Goal: Task Accomplishment & Management: Manage account settings

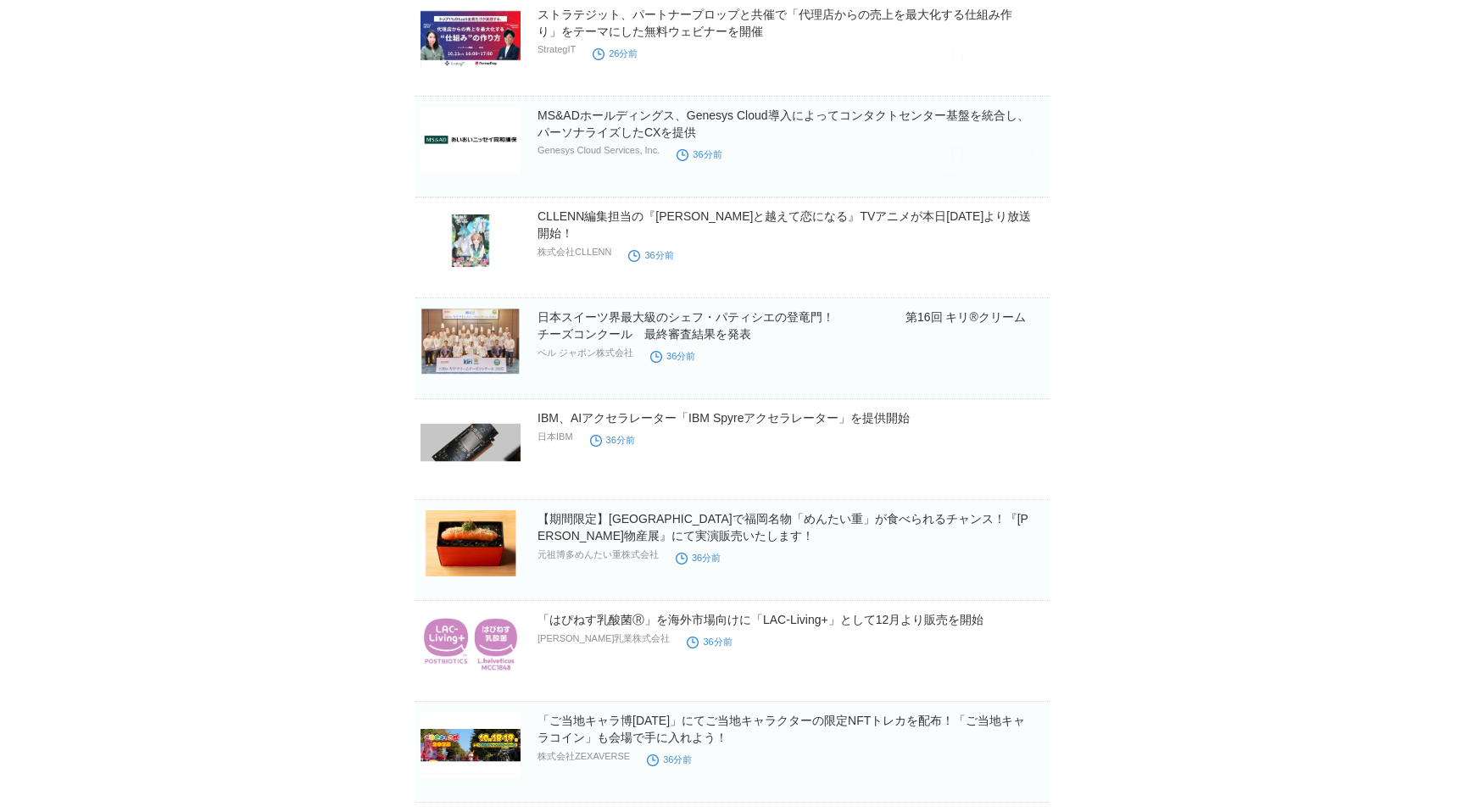
scroll to position [82, 0]
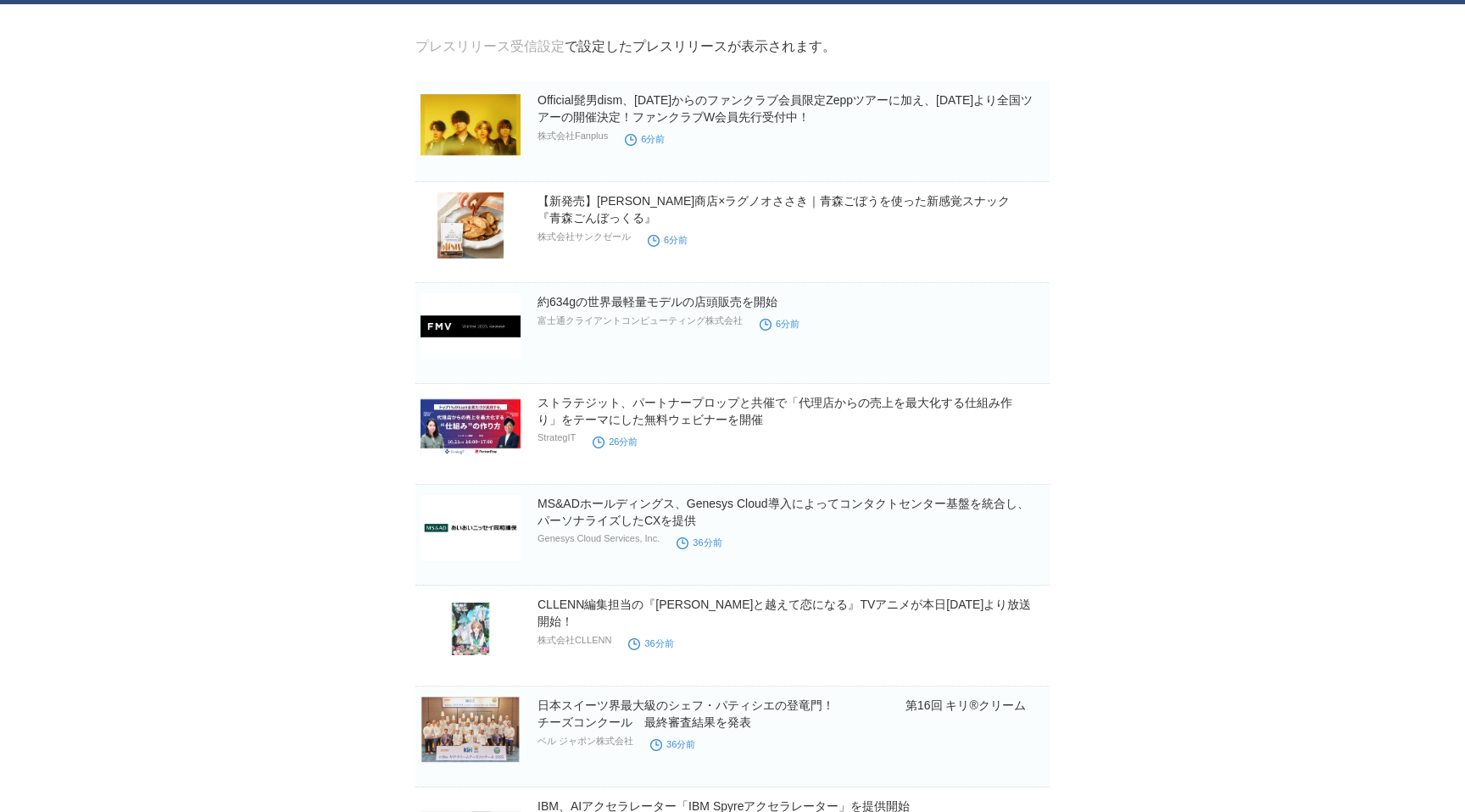
click at [538, 51] on link "プレスリリース受信設定" at bounding box center [490, 46] width 149 height 15
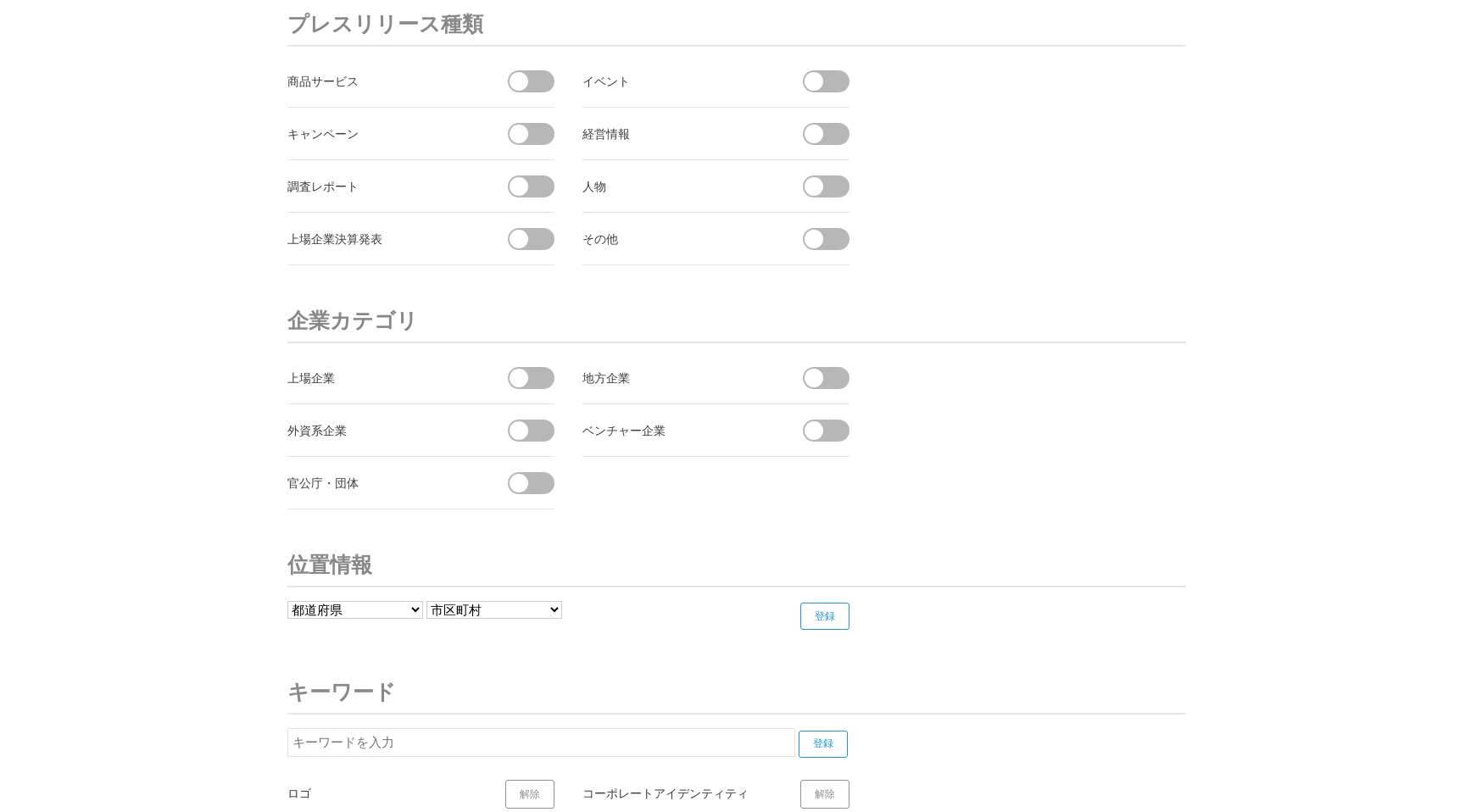
scroll to position [6449, 0]
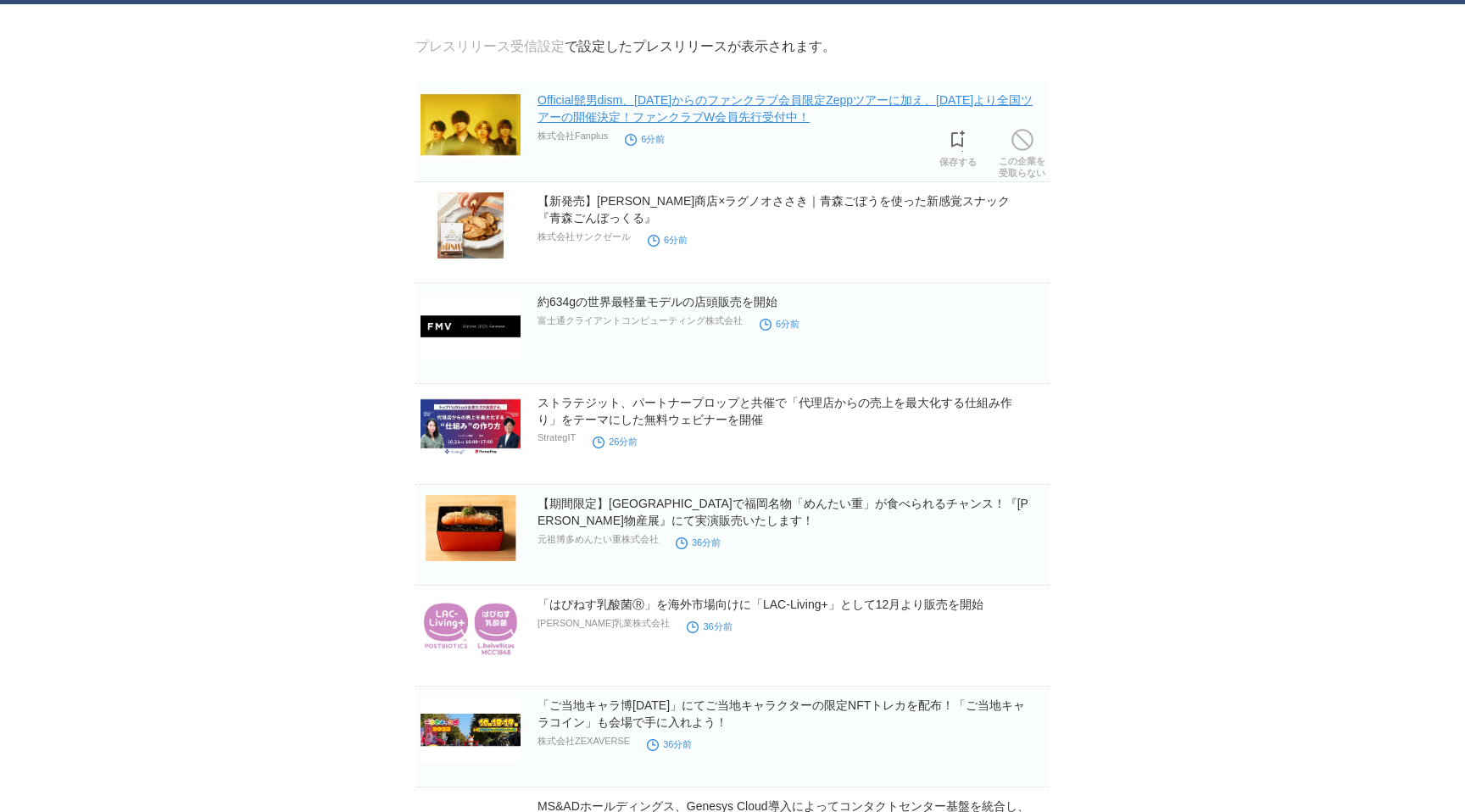
click at [662, 112] on link "Official髭男dism、2025年12月からのファンクラブ会員限定Zeppツアーに加え、2026年4月より全国ツアーの開催決定！ファンクラブW会員先行受…" at bounding box center [785, 108] width 495 height 30
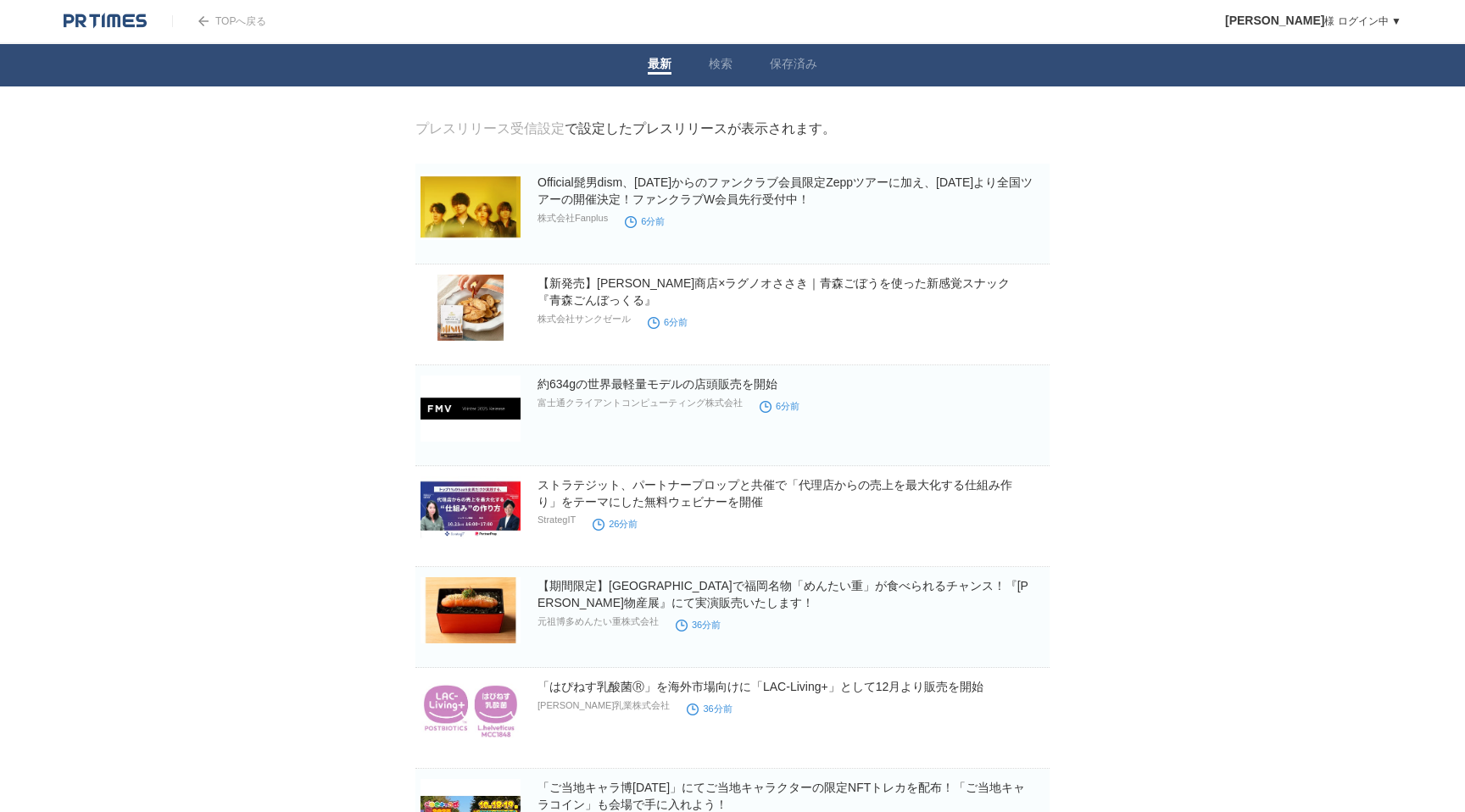
click at [523, 132] on link "プレスリリース受信設定" at bounding box center [490, 128] width 149 height 15
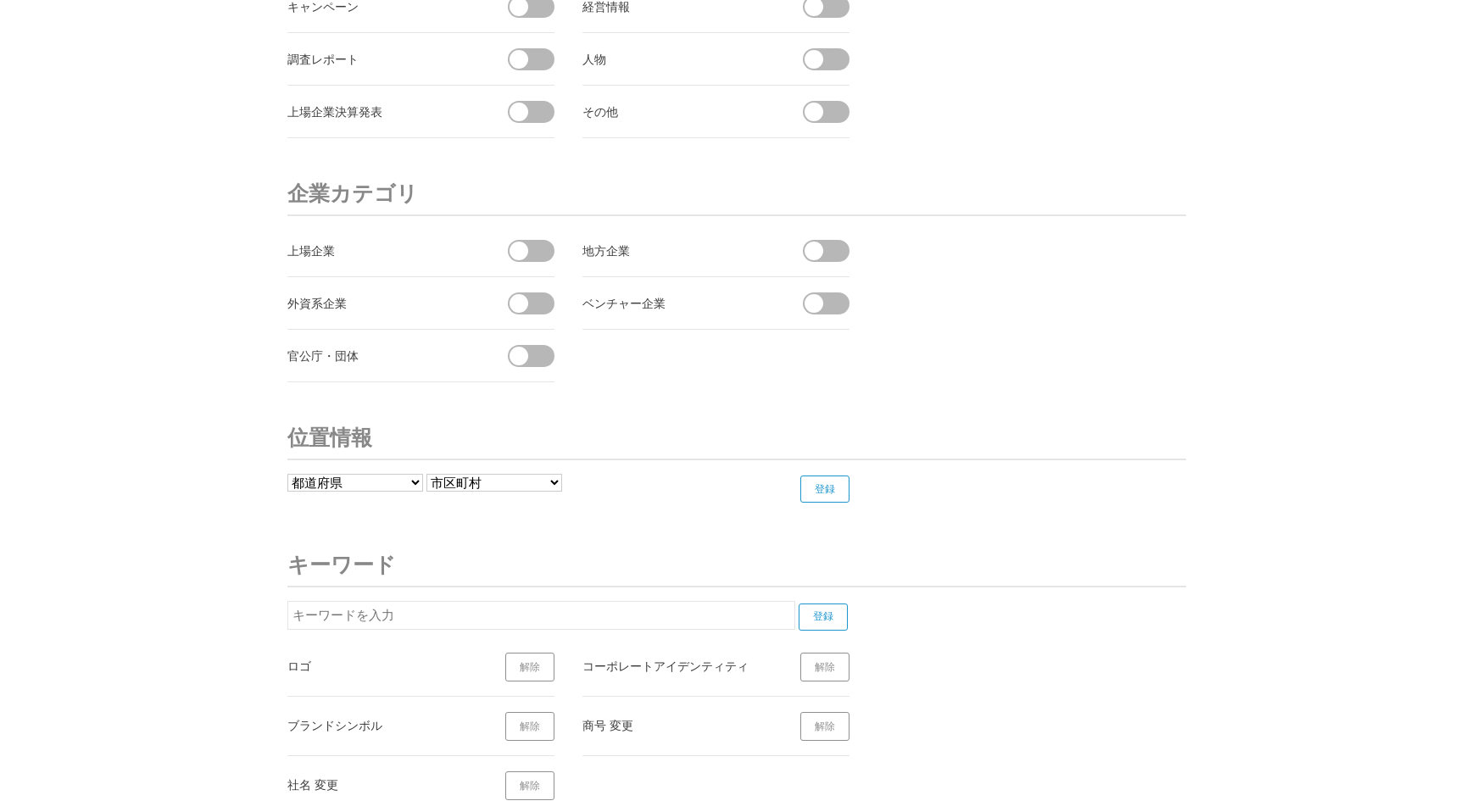
scroll to position [6449, 0]
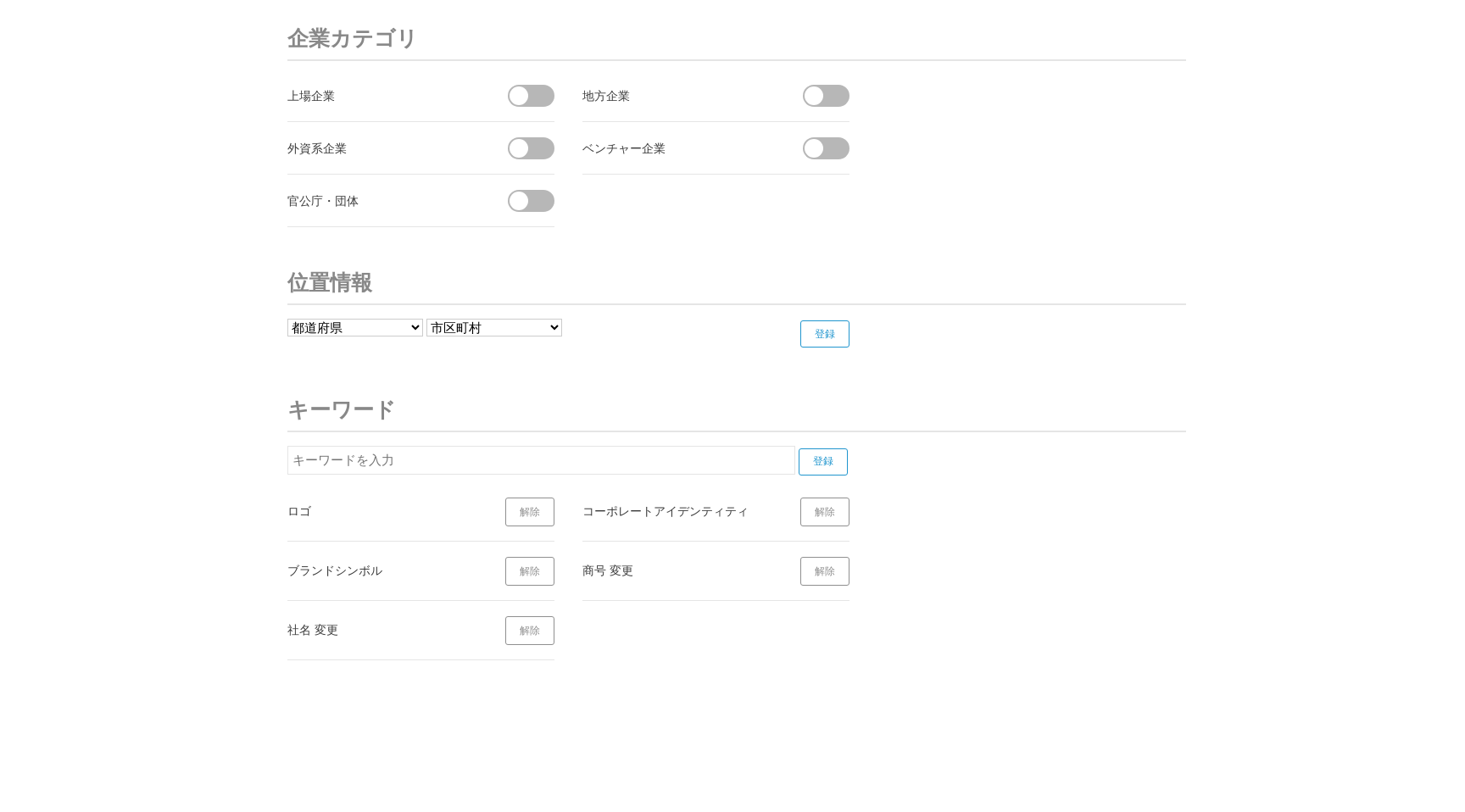
click at [526, 508] on link "解除" at bounding box center [529, 511] width 49 height 28
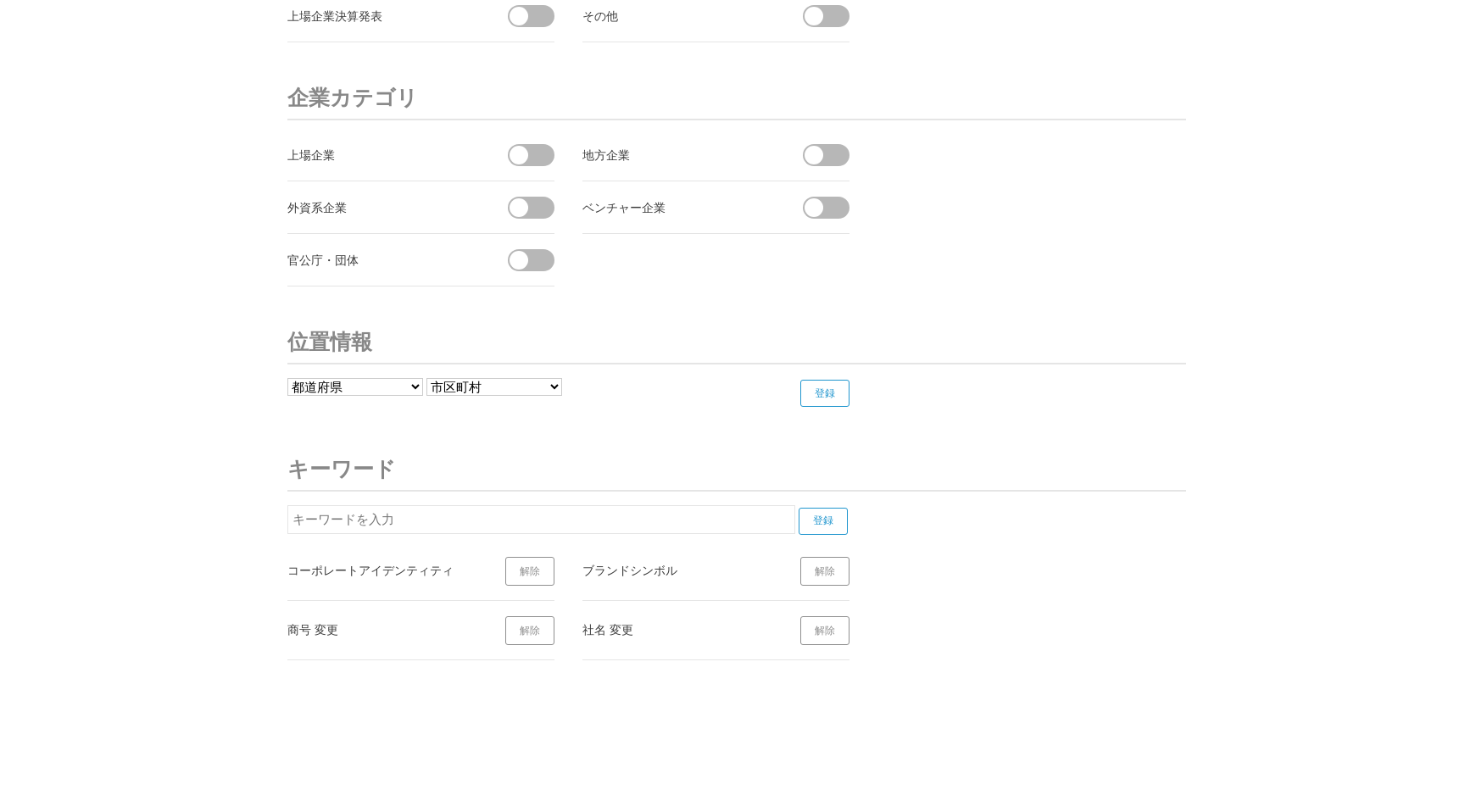
drag, startPoint x: 278, startPoint y: 566, endPoint x: 457, endPoint y: 566, distance: 179.0
copy div "コーポレートアイデンティティ"
drag, startPoint x: 573, startPoint y: 576, endPoint x: 692, endPoint y: 579, distance: 119.0
click at [692, 579] on ul "コーポレートアイデンティティ 解除 ブランドシンボル 解除 商号 変更 解除 社名 変更 解除" at bounding box center [578, 601] width 581 height 119
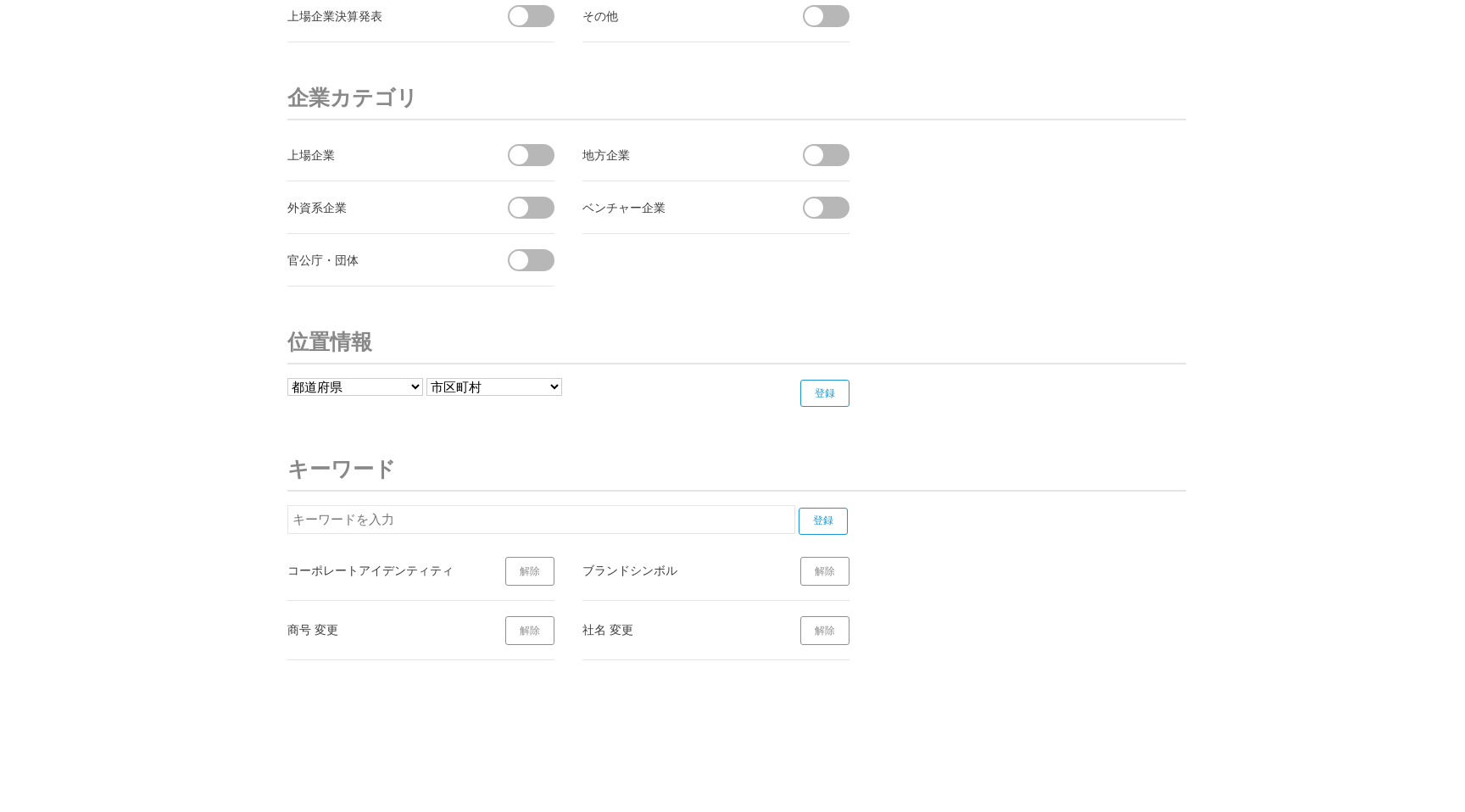
copy div "ブランドシンボル"
drag, startPoint x: 273, startPoint y: 624, endPoint x: 308, endPoint y: 626, distance: 35.1
copy div "商号"
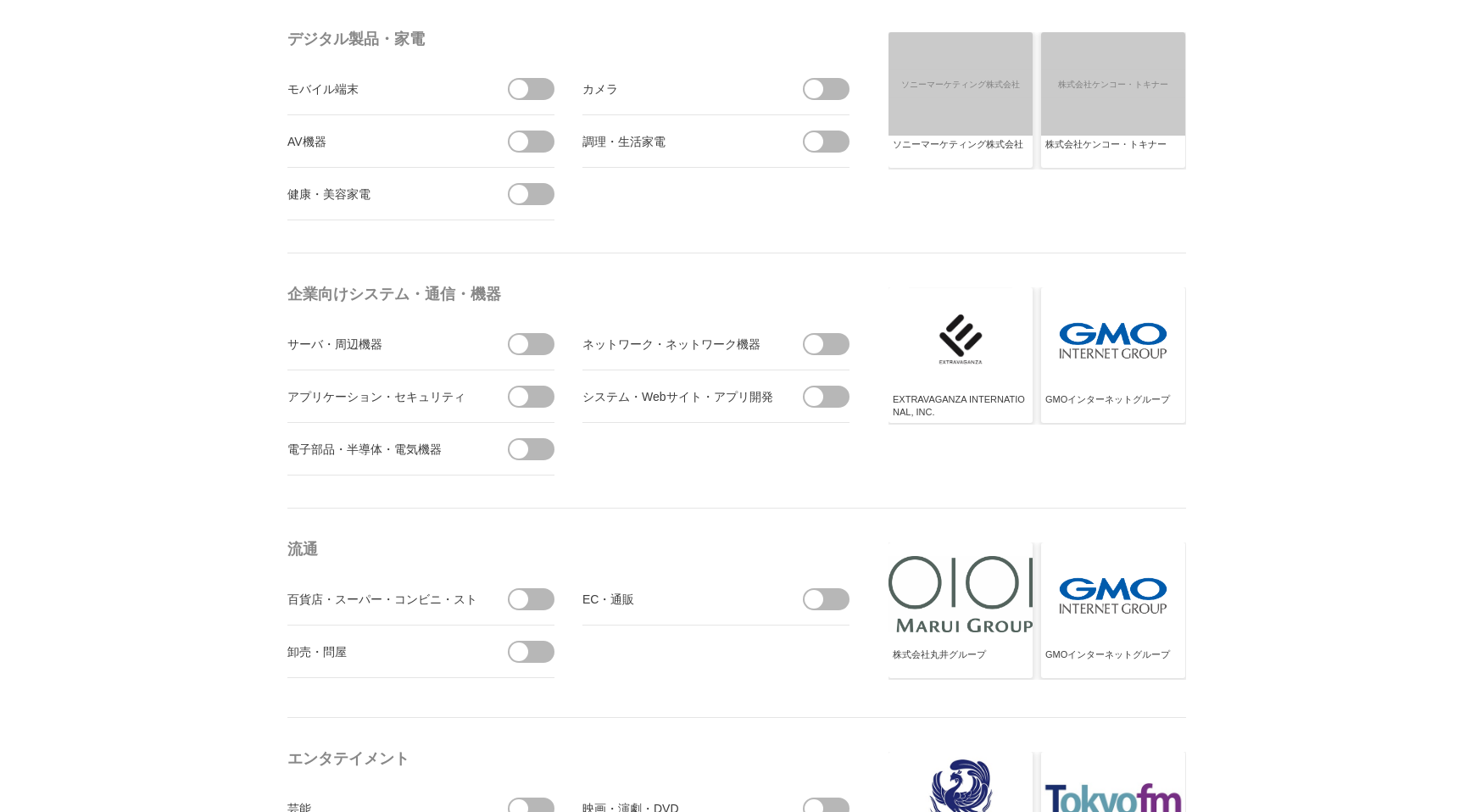
scroll to position [0, 0]
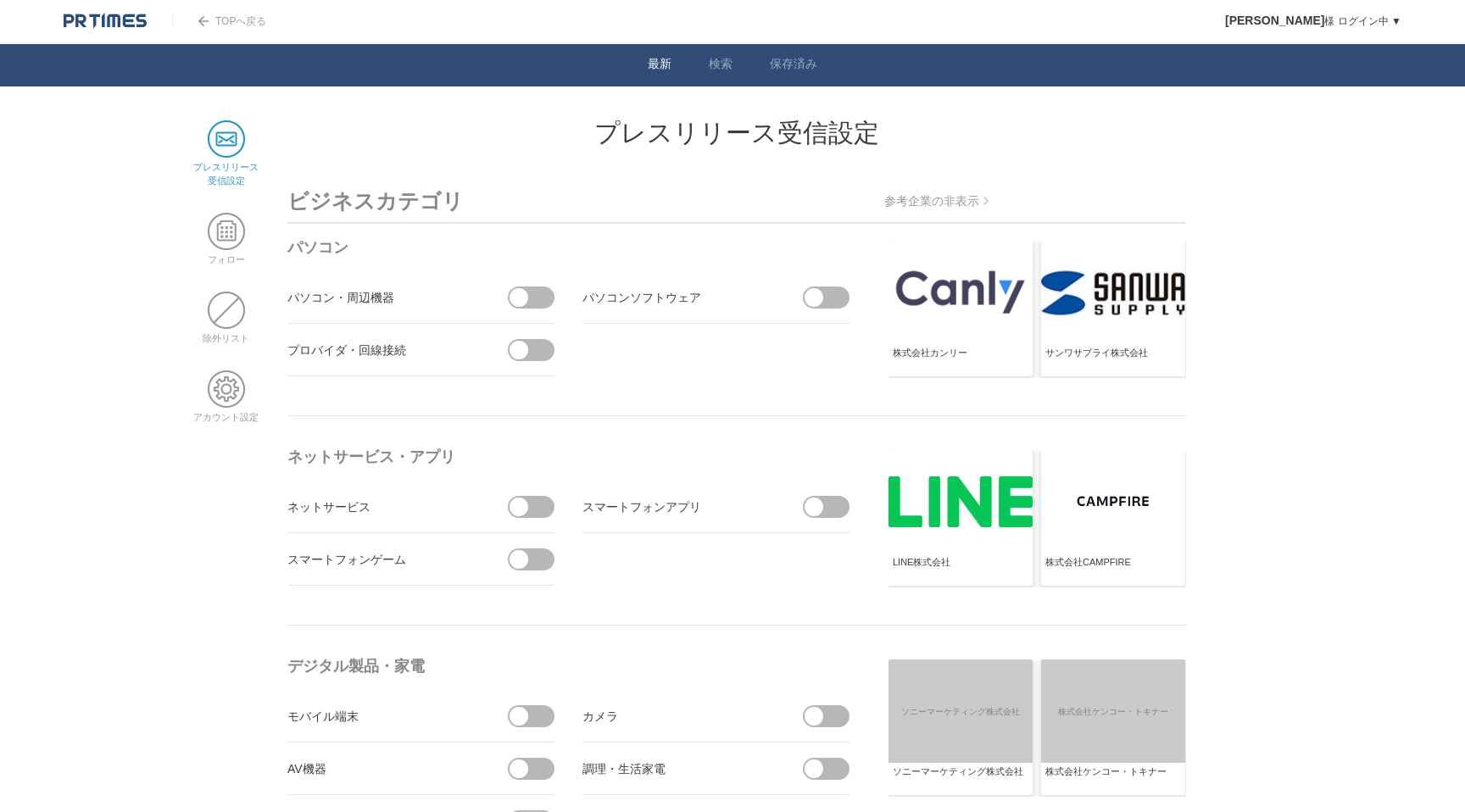
click at [659, 72] on link "最新" at bounding box center [660, 66] width 24 height 18
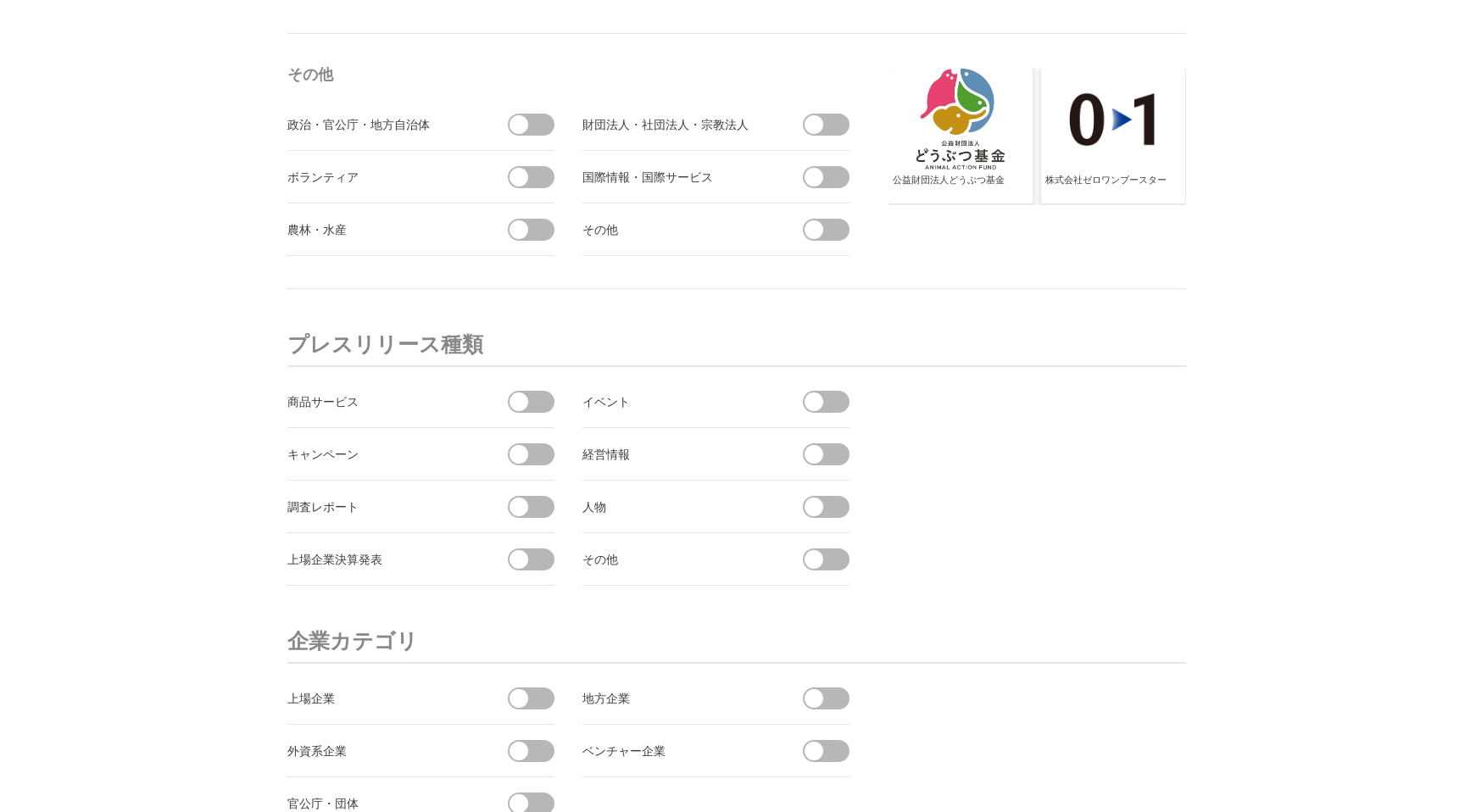
scroll to position [6389, 0]
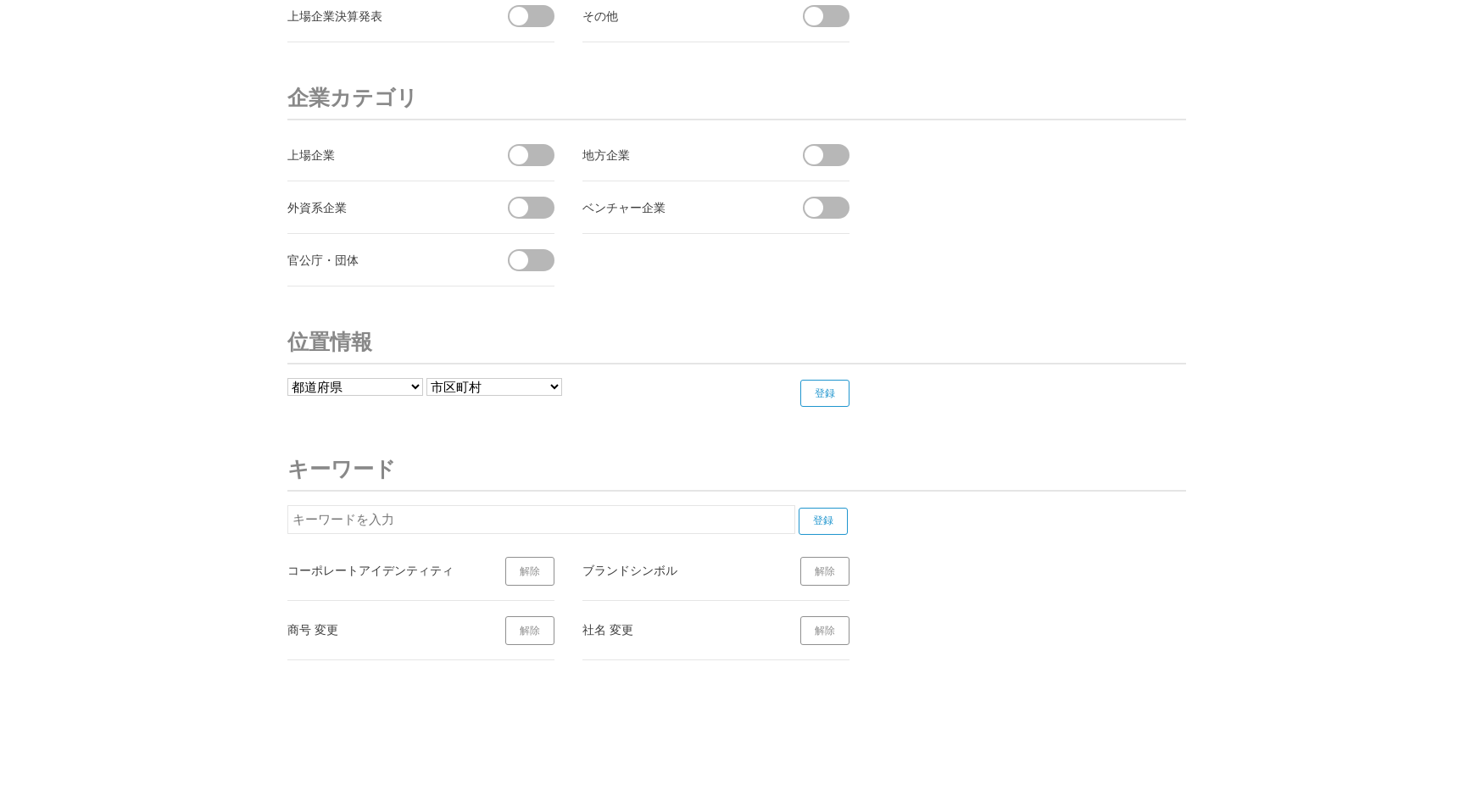
click at [656, 464] on h3 "キーワード" at bounding box center [736, 469] width 898 height 44
click at [443, 575] on div "コーポレートアイデンティティ" at bounding box center [382, 570] width 191 height 22
drag, startPoint x: 464, startPoint y: 578, endPoint x: 280, endPoint y: 571, distance: 184.1
copy div "コーポレートアイデンティティ"
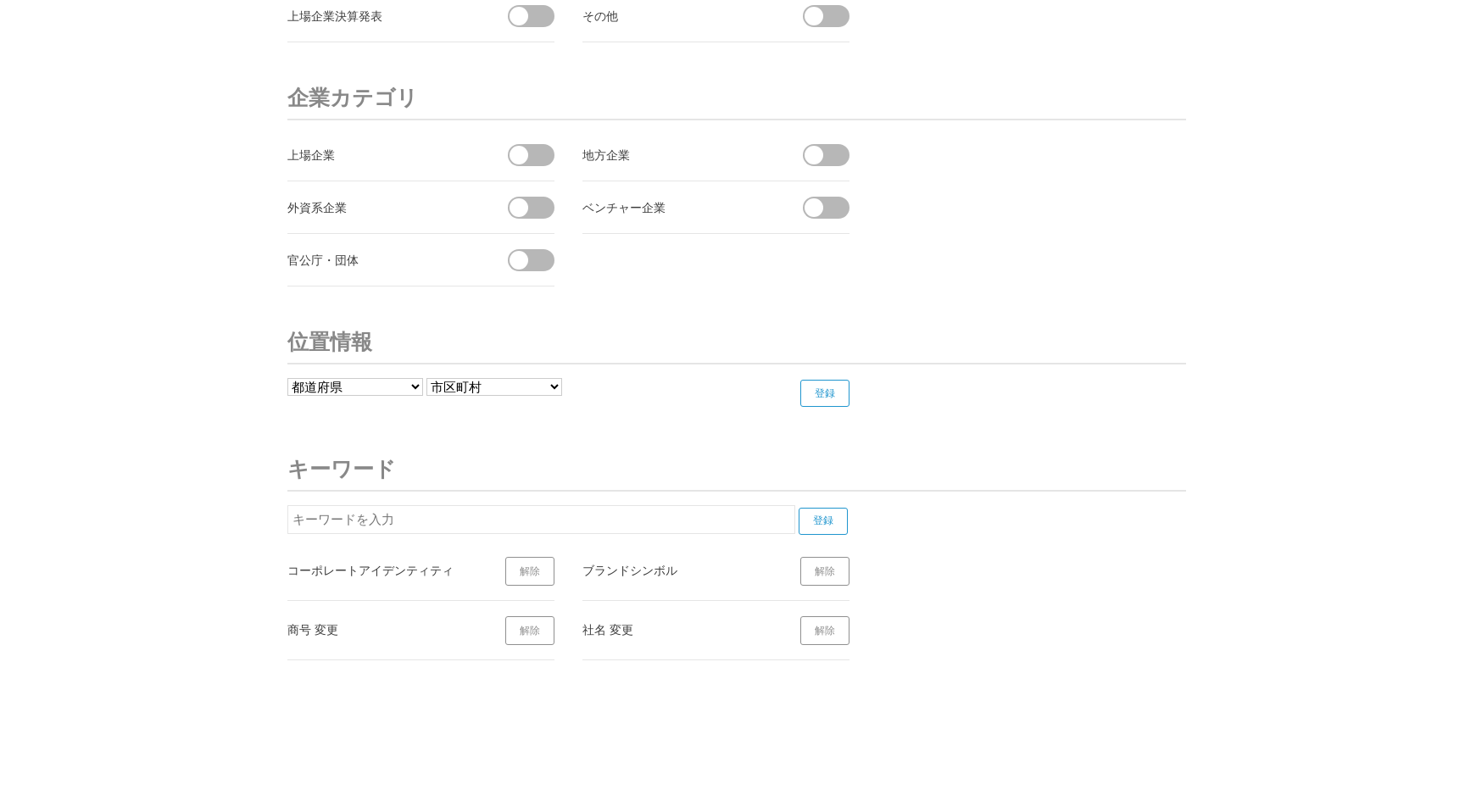
click at [358, 517] on input "text" at bounding box center [541, 519] width 508 height 28
paste input "コーポレートアイデンティティ"
click at [818, 515] on input "登録" at bounding box center [823, 521] width 49 height 27
click at [534, 580] on link "解除" at bounding box center [529, 571] width 49 height 28
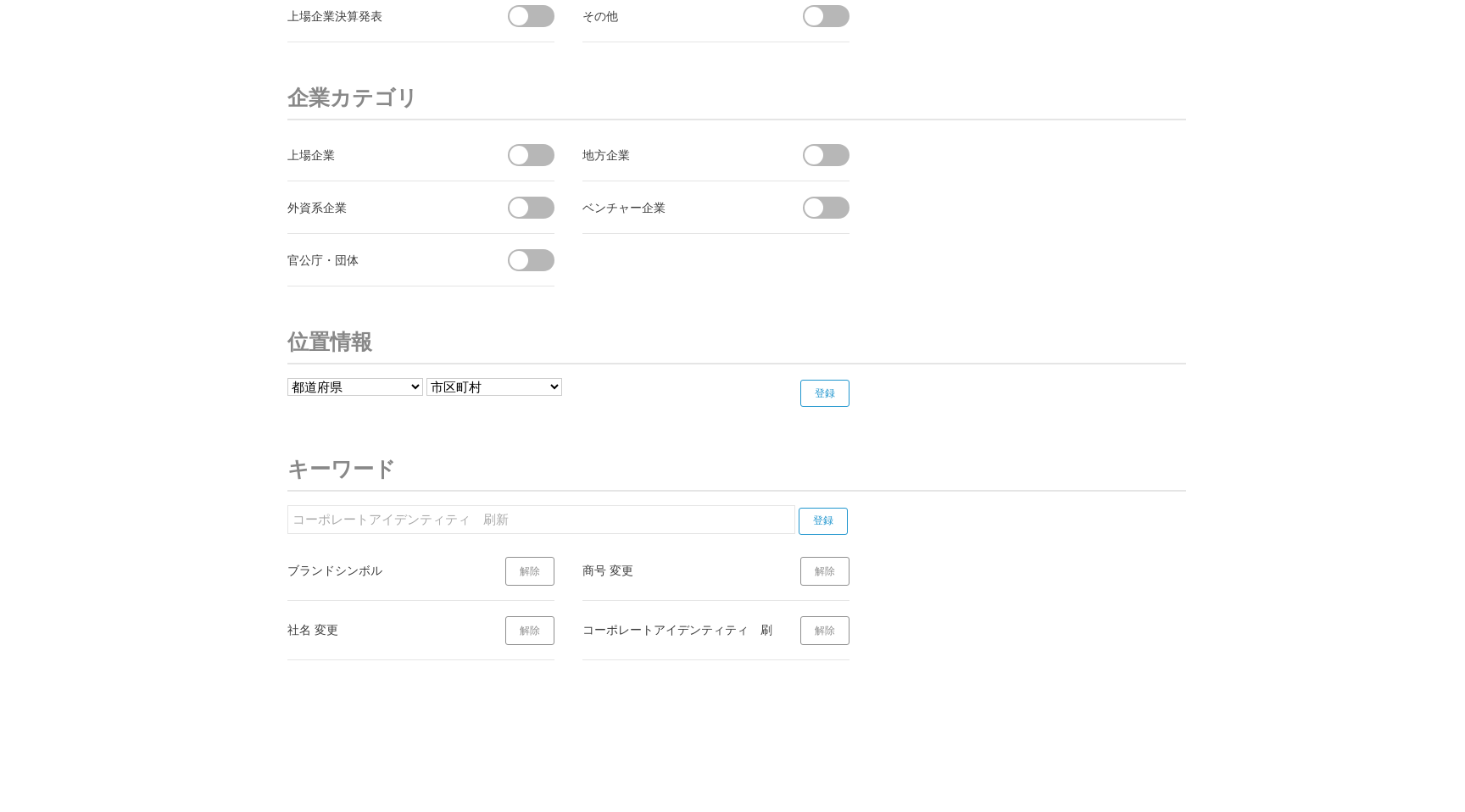
drag, startPoint x: 288, startPoint y: 573, endPoint x: 420, endPoint y: 566, distance: 132.2
click at [420, 566] on div "ブランドシンボル" at bounding box center [382, 570] width 191 height 22
copy div "ブランドシンボル"
drag, startPoint x: 586, startPoint y: 572, endPoint x: 667, endPoint y: 572, distance: 81.0
click at [667, 572] on div "商号 変更" at bounding box center [678, 570] width 191 height 22
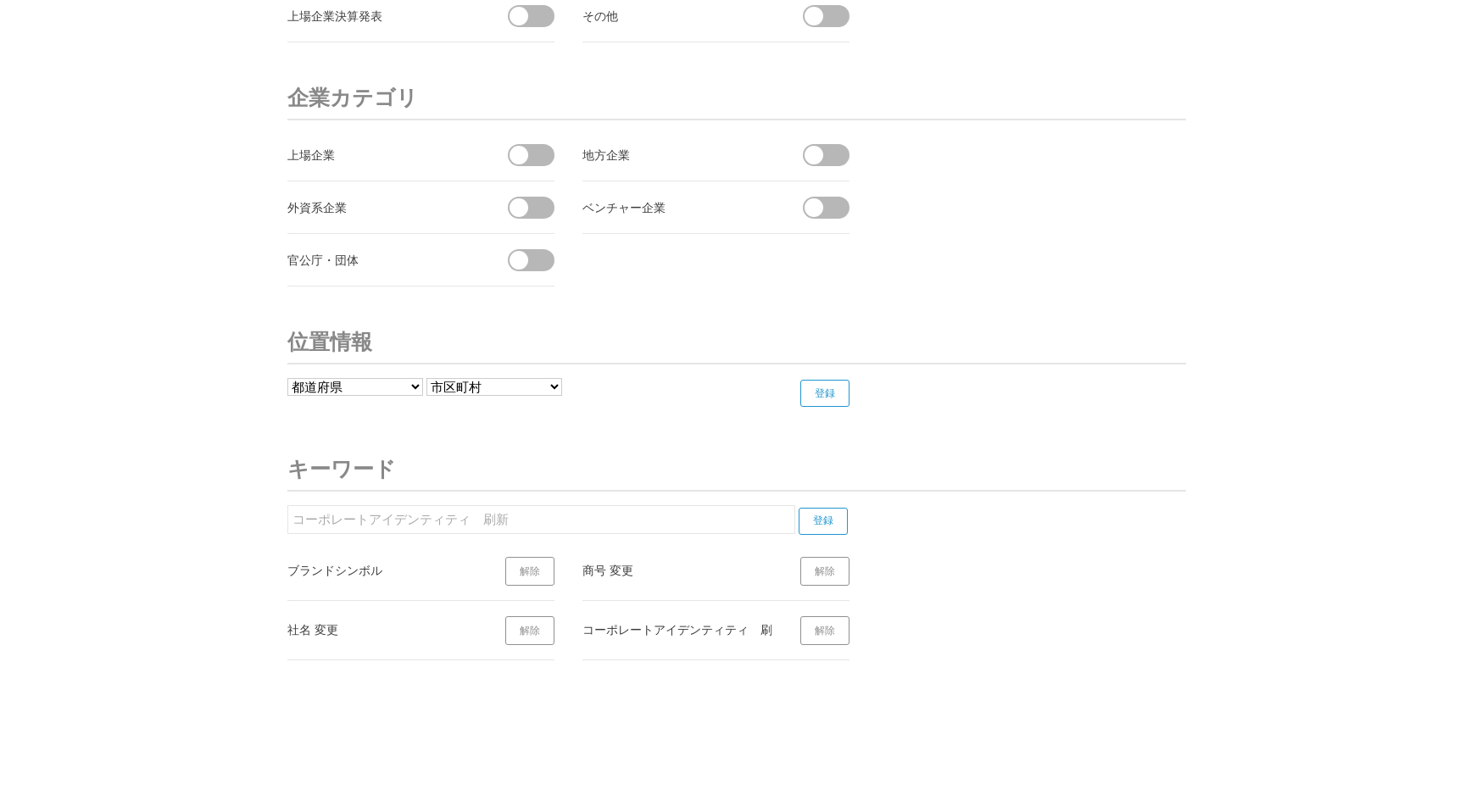
copy div "商号 変更"
click at [724, 628] on div "コーポレートアイデンティティ　刷新" at bounding box center [678, 629] width 191 height 22
drag, startPoint x: 585, startPoint y: 628, endPoint x: 746, endPoint y: 628, distance: 161.0
click at [747, 628] on div "コーポレートアイデンティティ　刷新" at bounding box center [678, 629] width 191 height 22
copy div "コーポレートアイデンティティ"
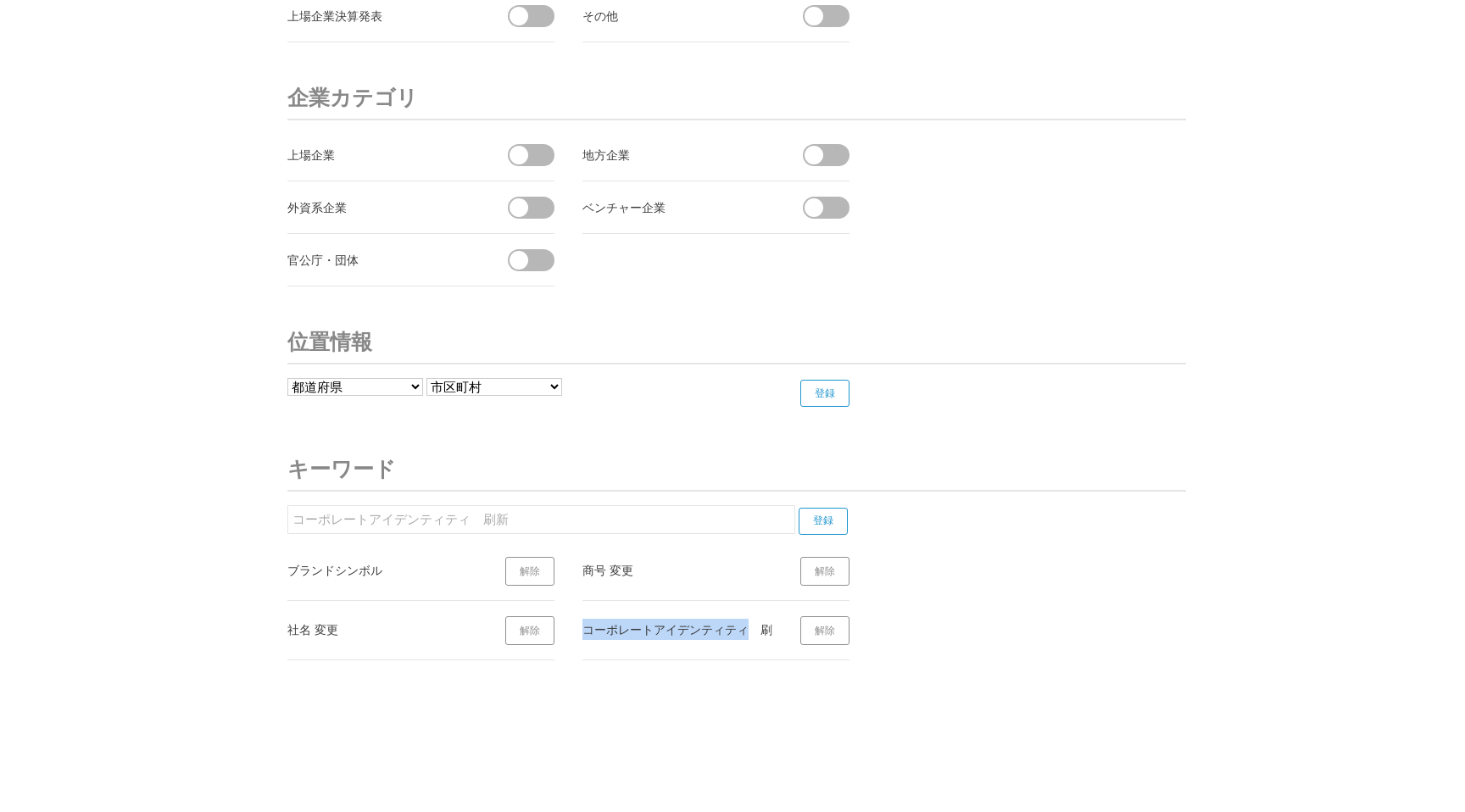
click at [820, 625] on link "解除" at bounding box center [824, 630] width 49 height 28
click at [630, 518] on input "コーポレートアイデンティティ　刷新" at bounding box center [541, 519] width 508 height 28
drag, startPoint x: 626, startPoint y: 524, endPoint x: 470, endPoint y: 521, distance: 156.0
click at [469, 521] on input "コーポレートアイデンティティ　刷新" at bounding box center [541, 519] width 508 height 28
click at [830, 519] on input "登録" at bounding box center [823, 521] width 49 height 27
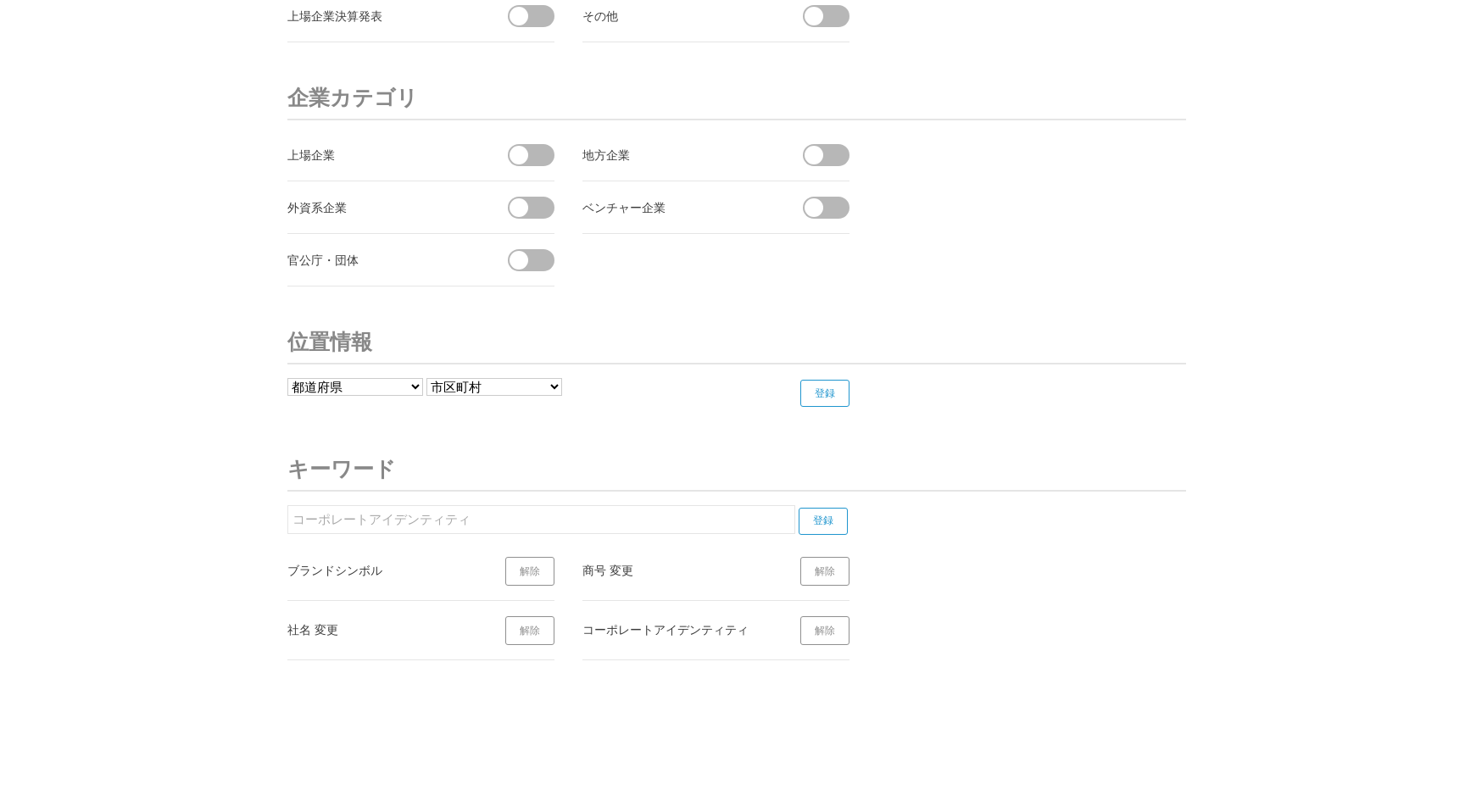
click at [557, 524] on input "コーポレートアイデンティティ" at bounding box center [541, 519] width 508 height 28
click at [675, 616] on li "コーポレートアイデンティティ 解除" at bounding box center [717, 630] width 267 height 59
click at [827, 572] on link "解除" at bounding box center [824, 571] width 49 height 28
click at [814, 571] on link "解除" at bounding box center [824, 571] width 49 height 28
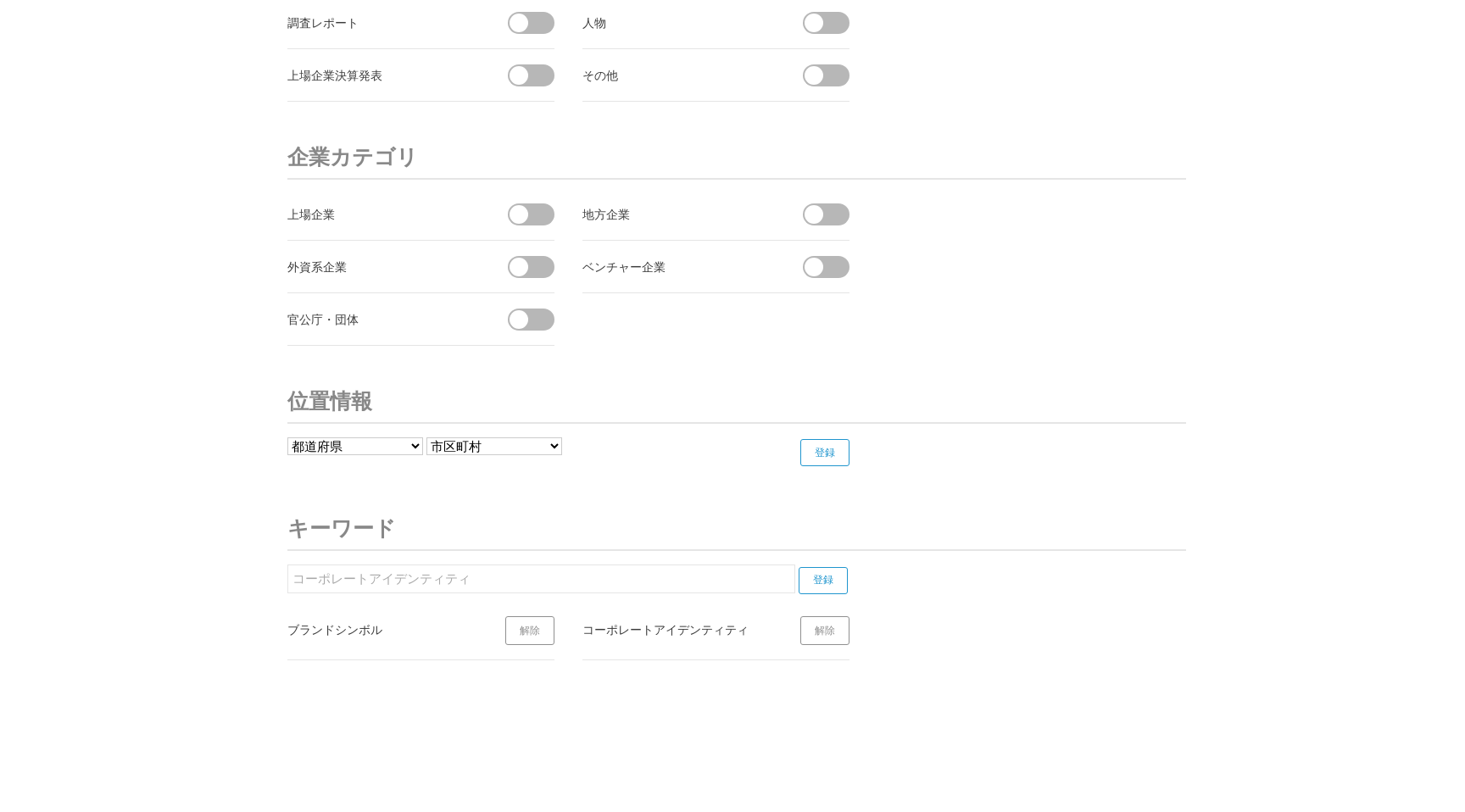
click at [548, 579] on input "コーポレートアイデンティティ" at bounding box center [541, 578] width 508 height 28
type input "コ"
click at [827, 578] on input "登録" at bounding box center [823, 580] width 49 height 27
click at [605, 578] on input "企業ロゴ" at bounding box center [541, 578] width 508 height 28
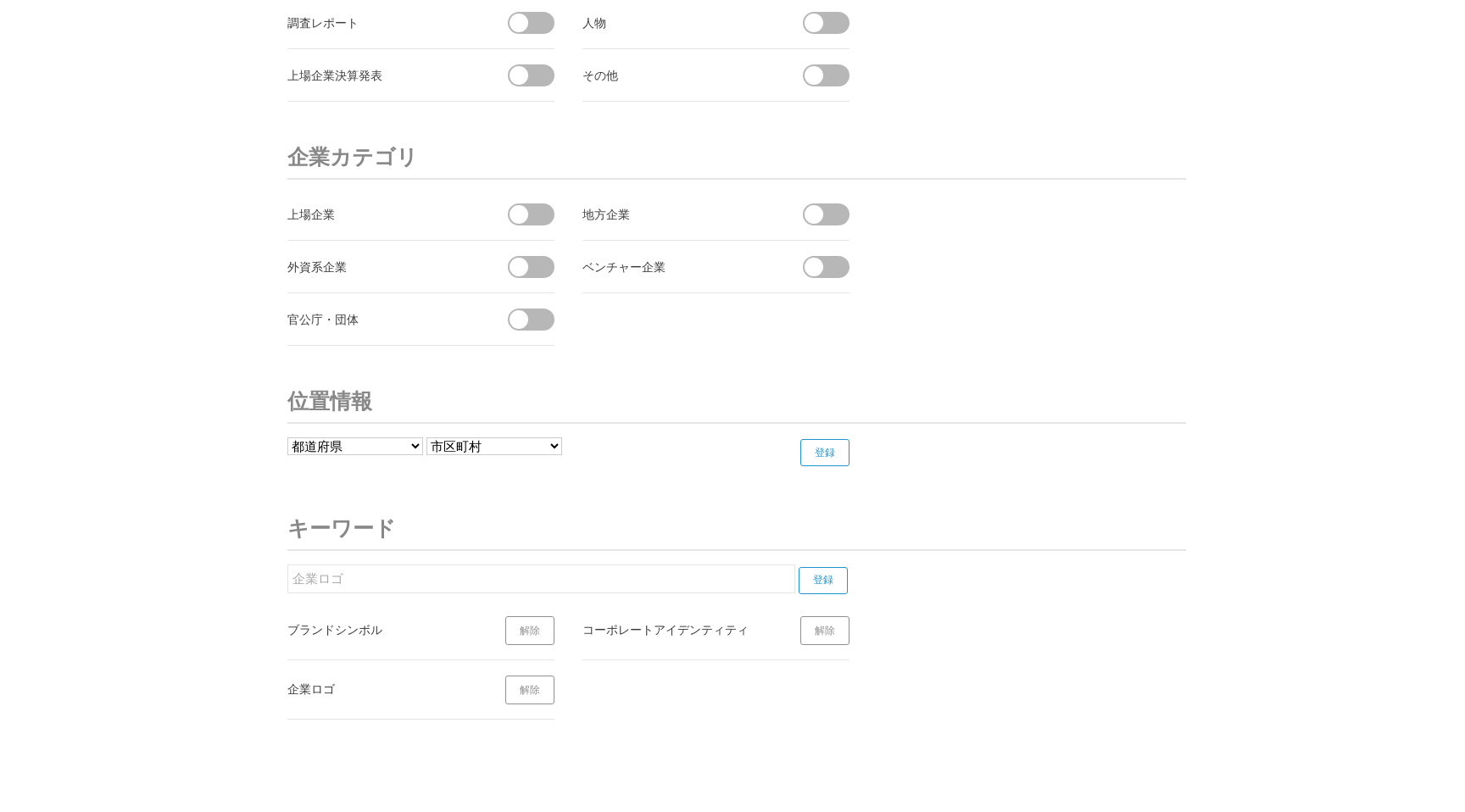
drag, startPoint x: 605, startPoint y: 578, endPoint x: 260, endPoint y: 578, distance: 345.0
click at [825, 583] on input "登録" at bounding box center [823, 580] width 49 height 27
click at [804, 636] on link "解除" at bounding box center [824, 630] width 49 height 28
click at [432, 566] on input "コーポレートロゴ" at bounding box center [541, 578] width 508 height 28
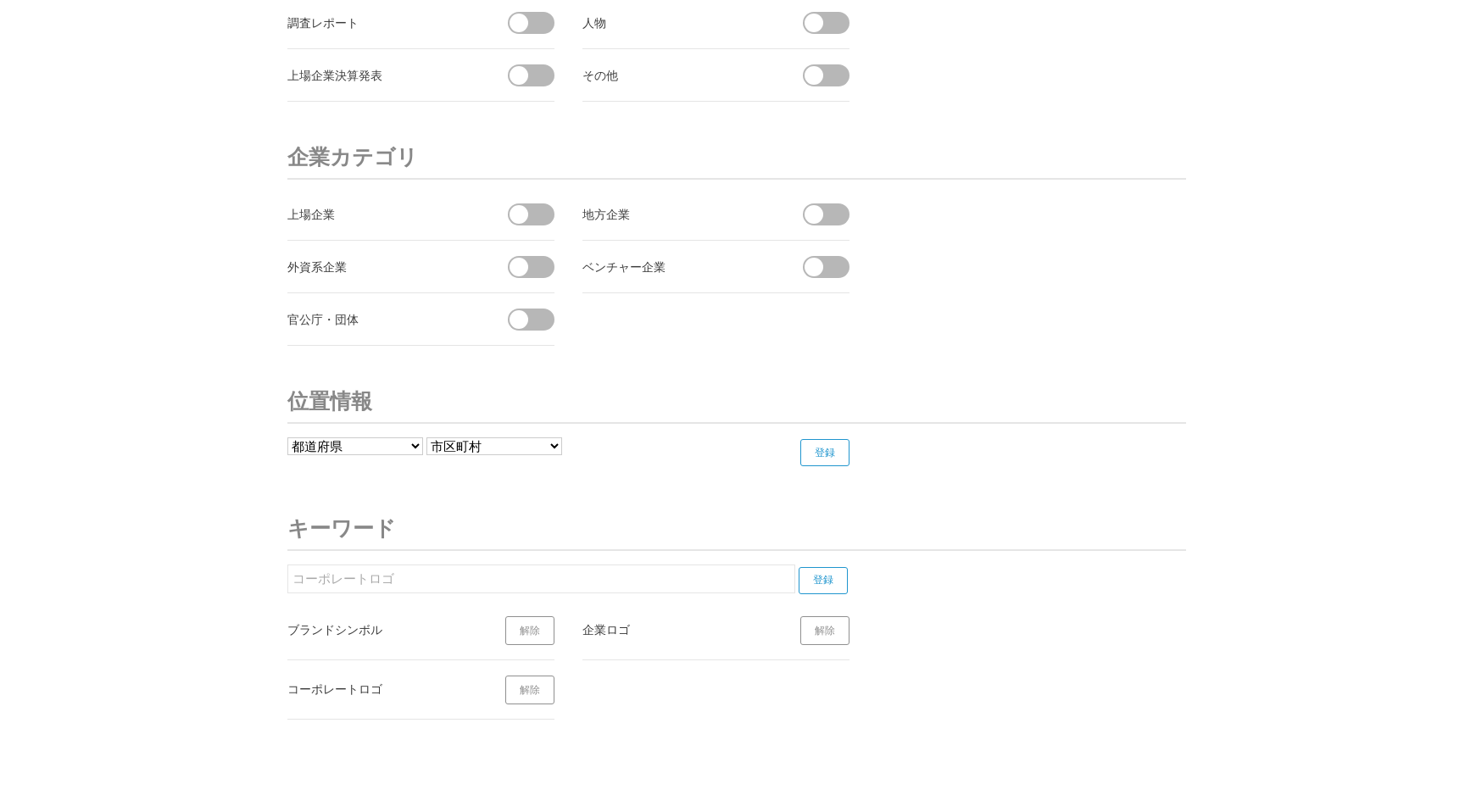
drag, startPoint x: 429, startPoint y: 573, endPoint x: 366, endPoint y: 574, distance: 63.0
click at [366, 574] on input "コーポレートロゴ" at bounding box center [541, 578] width 508 height 28
click at [839, 580] on input "登録" at bounding box center [823, 580] width 49 height 27
click at [520, 593] on section "コーポレートアイデンティティ 登録 ブランドシンボル 解除 企業ロゴ 解除 コーポレートロゴ 解除 コーポレートアイデンティティ 解除" at bounding box center [578, 642] width 581 height 155
drag, startPoint x: 510, startPoint y: 584, endPoint x: 230, endPoint y: 531, distance: 285.0
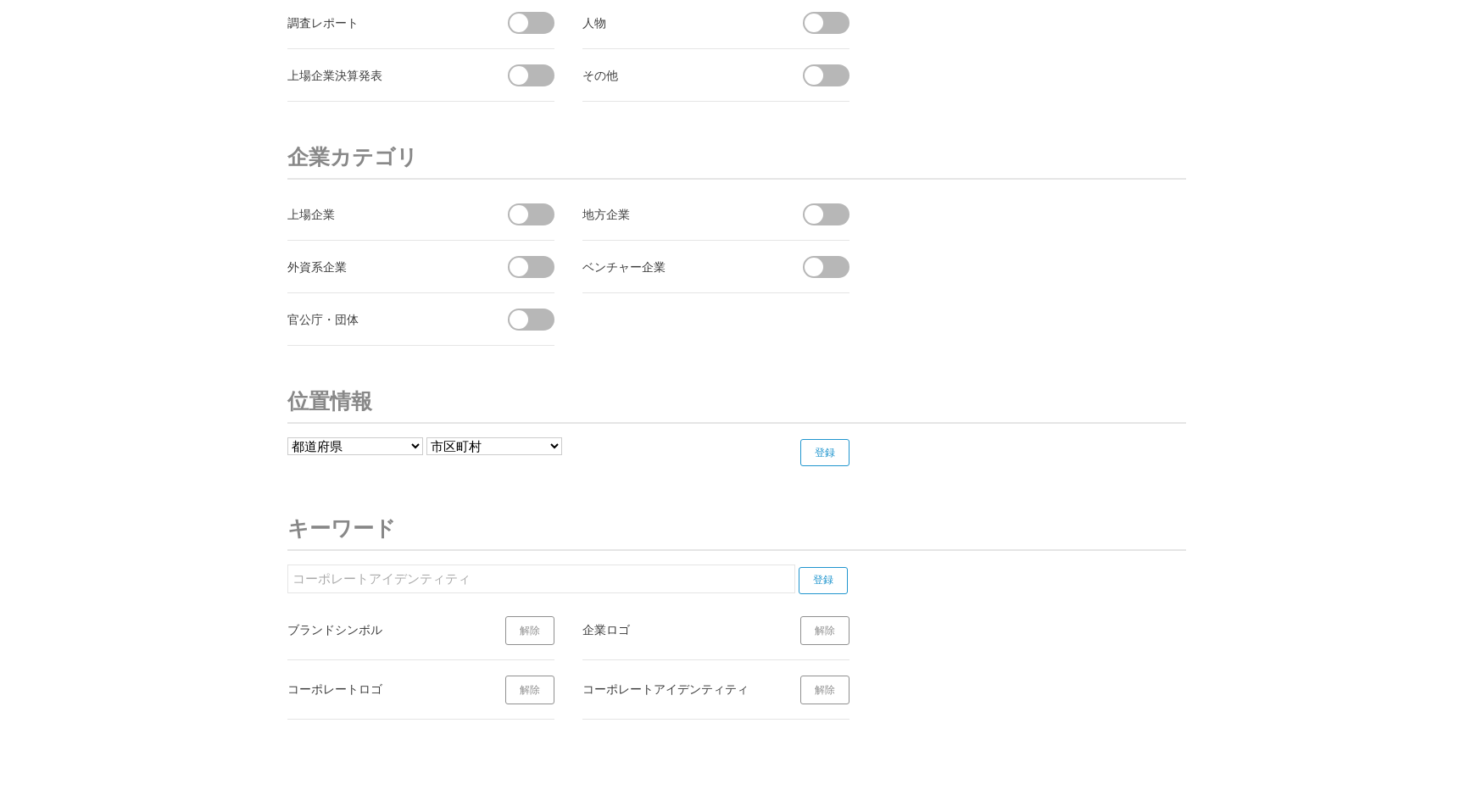
click at [830, 573] on input "登録" at bounding box center [823, 580] width 49 height 27
click at [603, 579] on input "社名変更" at bounding box center [541, 578] width 508 height 28
type input "社"
type input "商号変更"
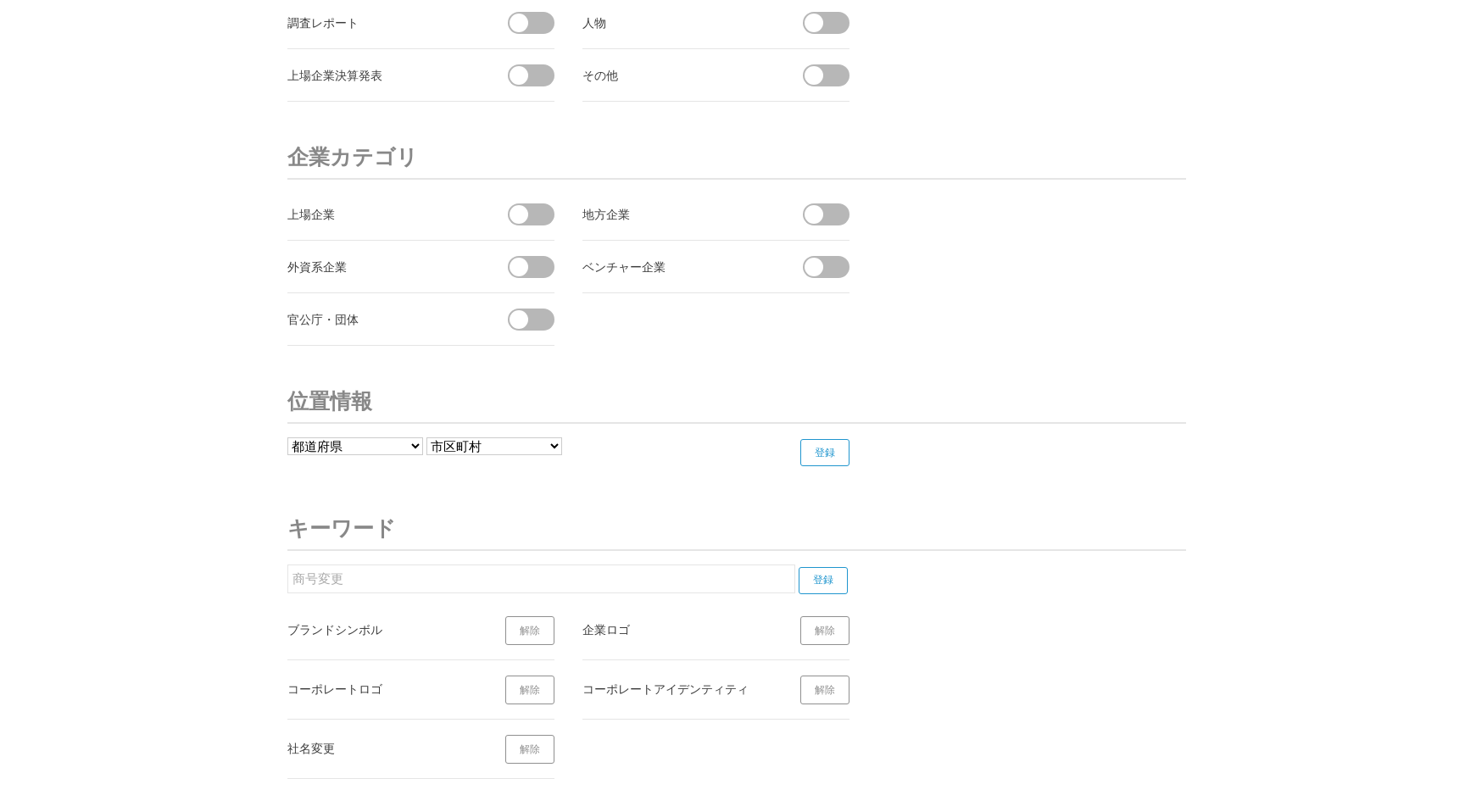
click at [847, 589] on input "登録" at bounding box center [823, 580] width 49 height 27
click at [536, 632] on link "解除" at bounding box center [529, 630] width 49 height 28
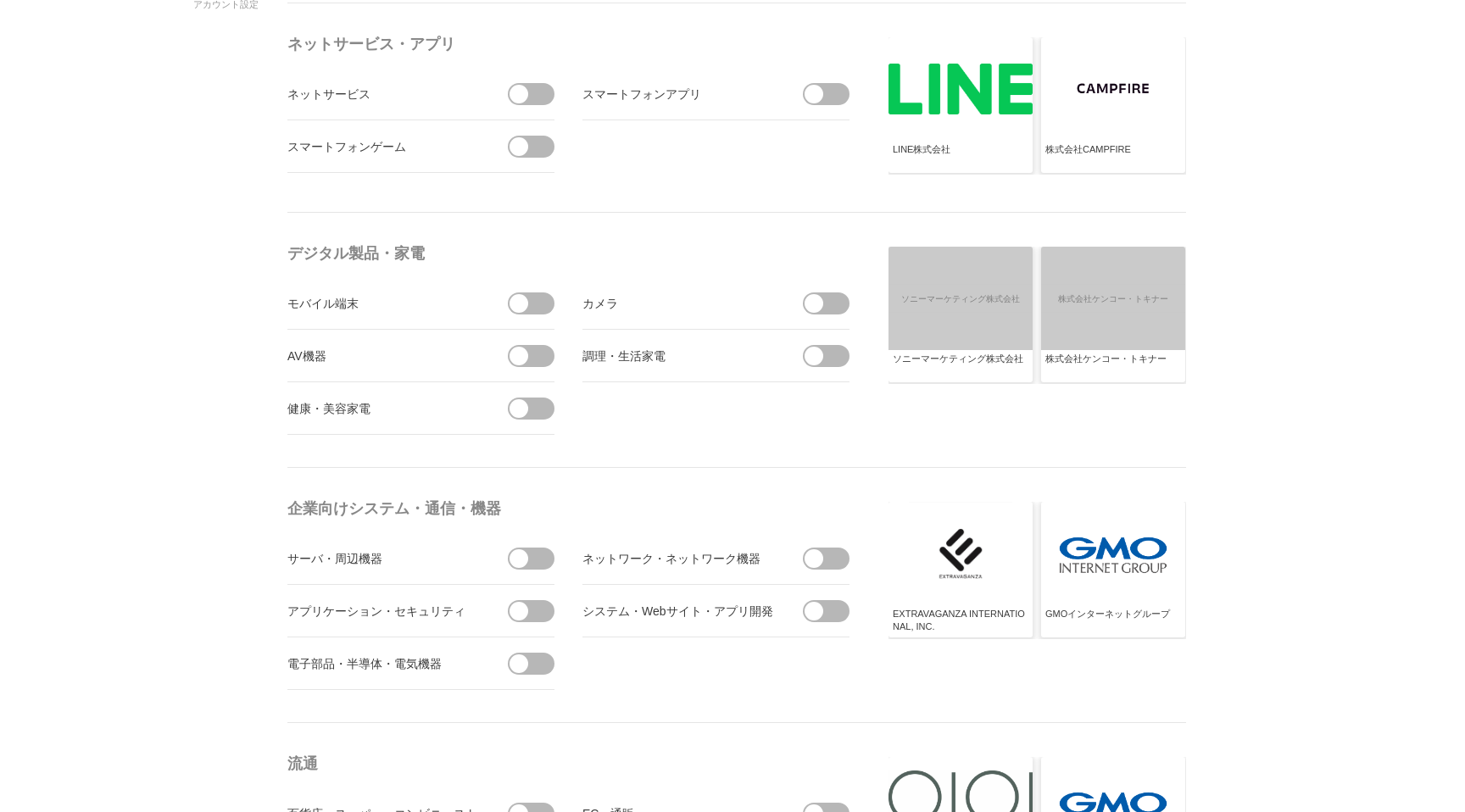
scroll to position [0, 0]
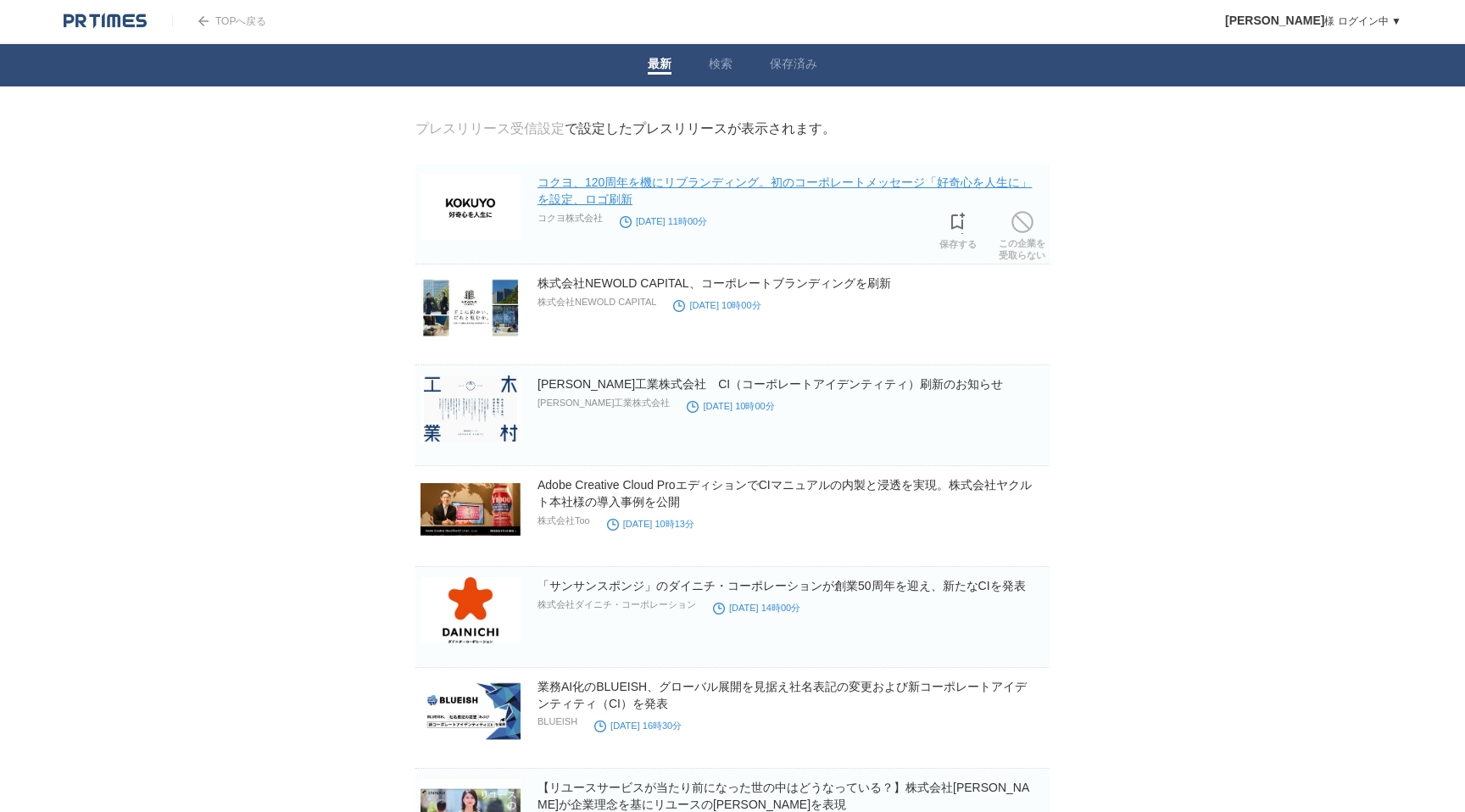
click at [607, 186] on link "コクヨ、120周年を機にリブランディング。初のコーポレートメッセージ「好奇⼼を⼈⽣に」を設定、ロゴ刷新" at bounding box center [784, 191] width 494 height 30
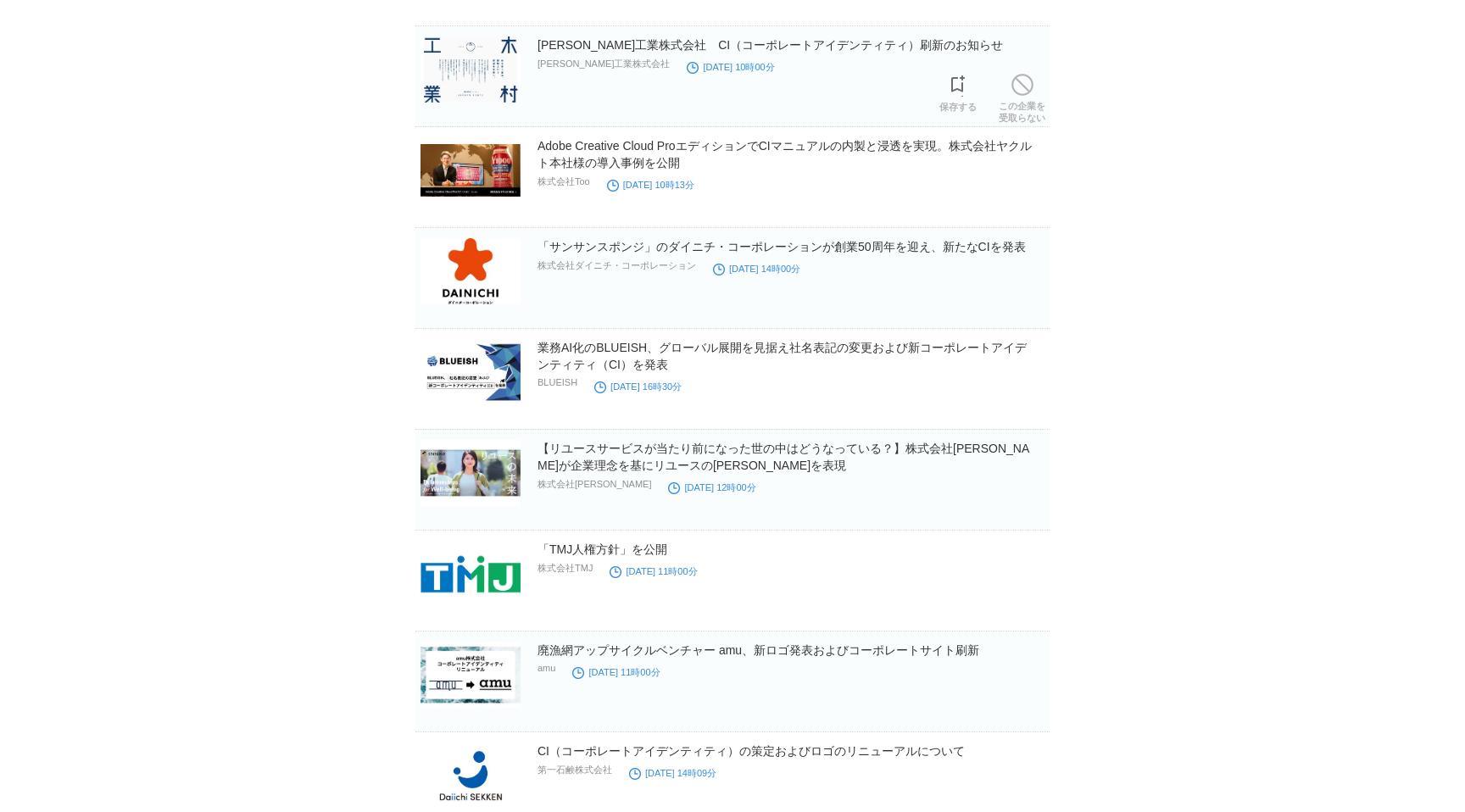
scroll to position [363, 0]
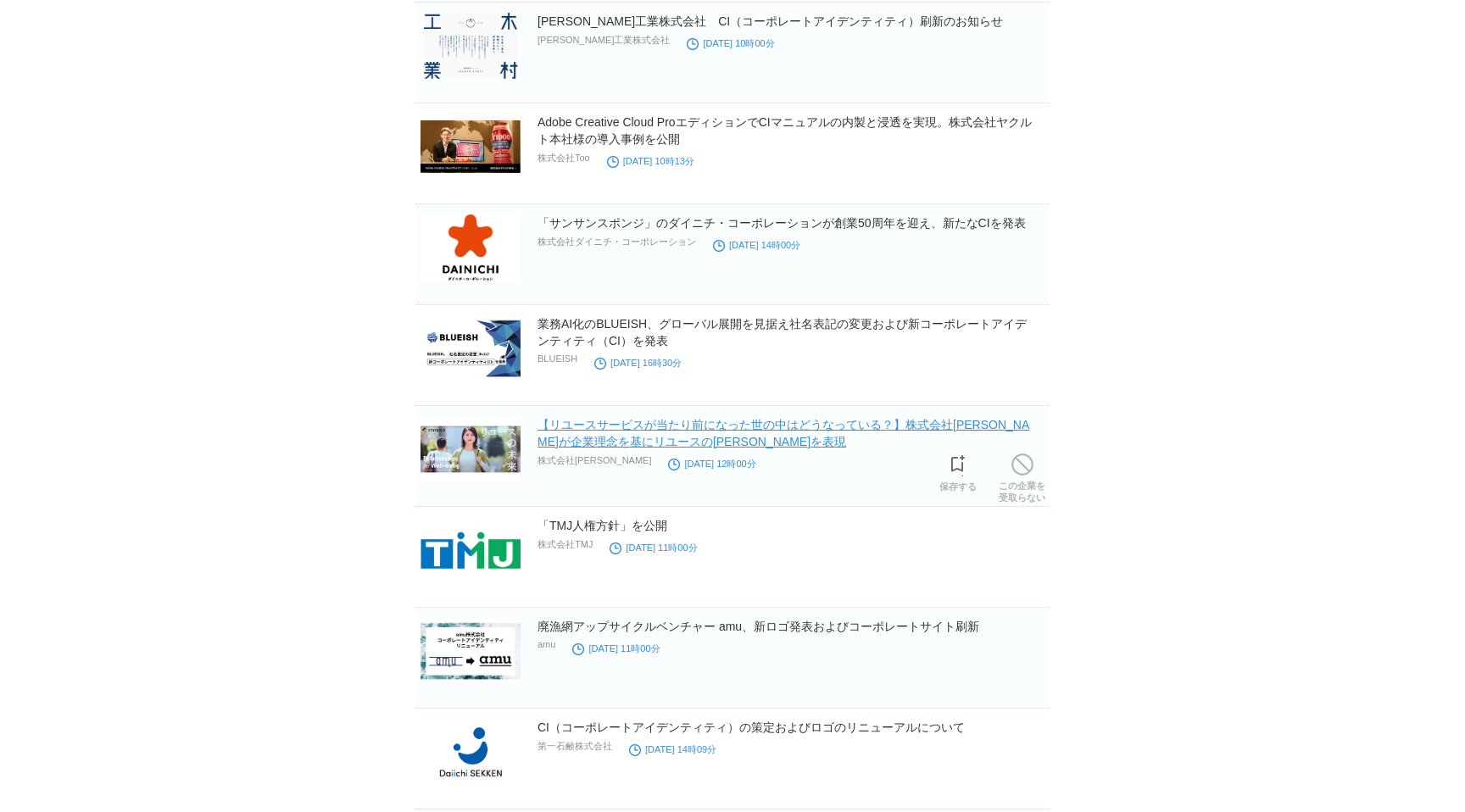
click at [600, 440] on link "【リユースサービスが当たり前になった世の中はどうなっている？】株式会社STAYGOLDが企業理念を基にリユースの未来を表現" at bounding box center [783, 433] width 491 height 30
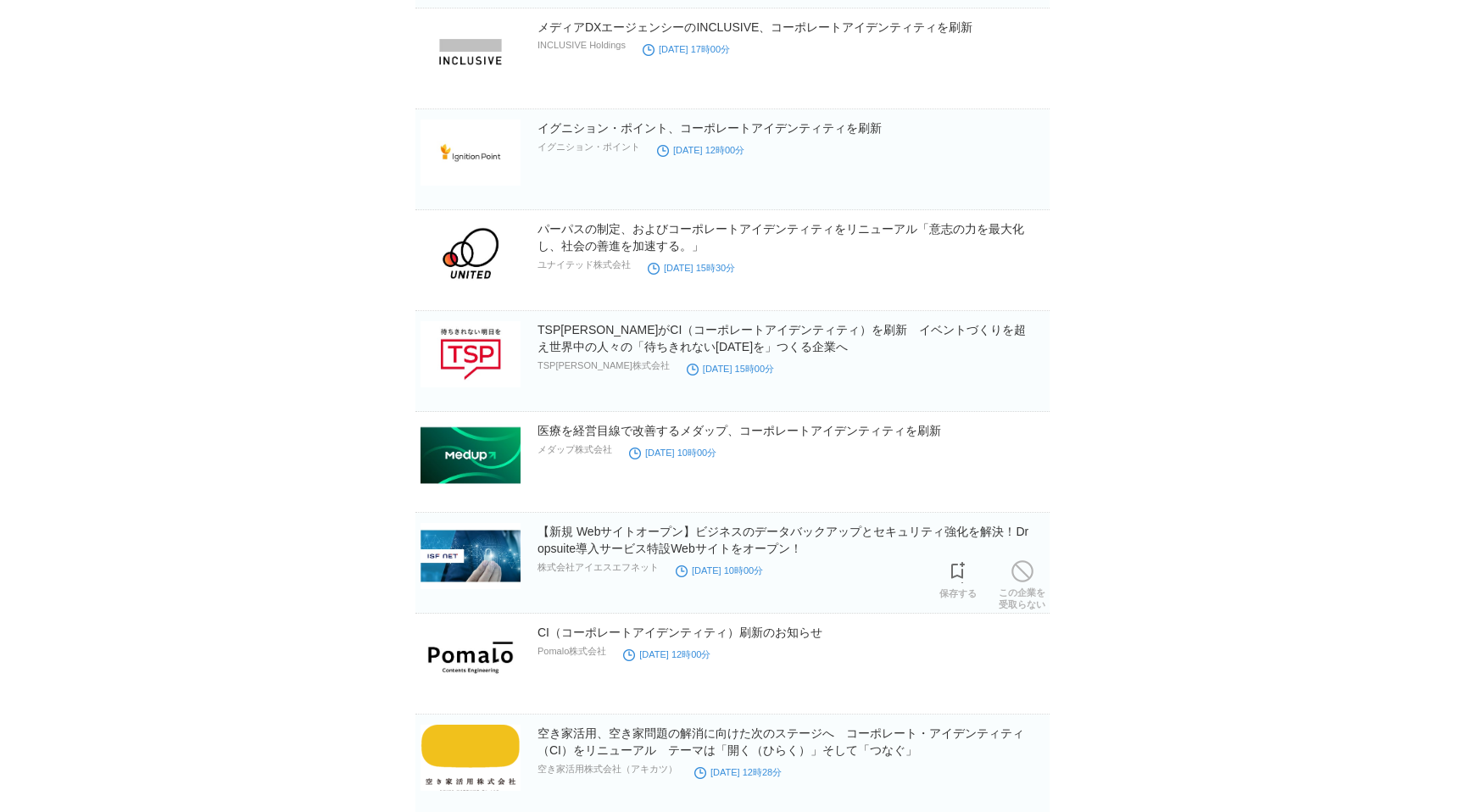
scroll to position [3903, 0]
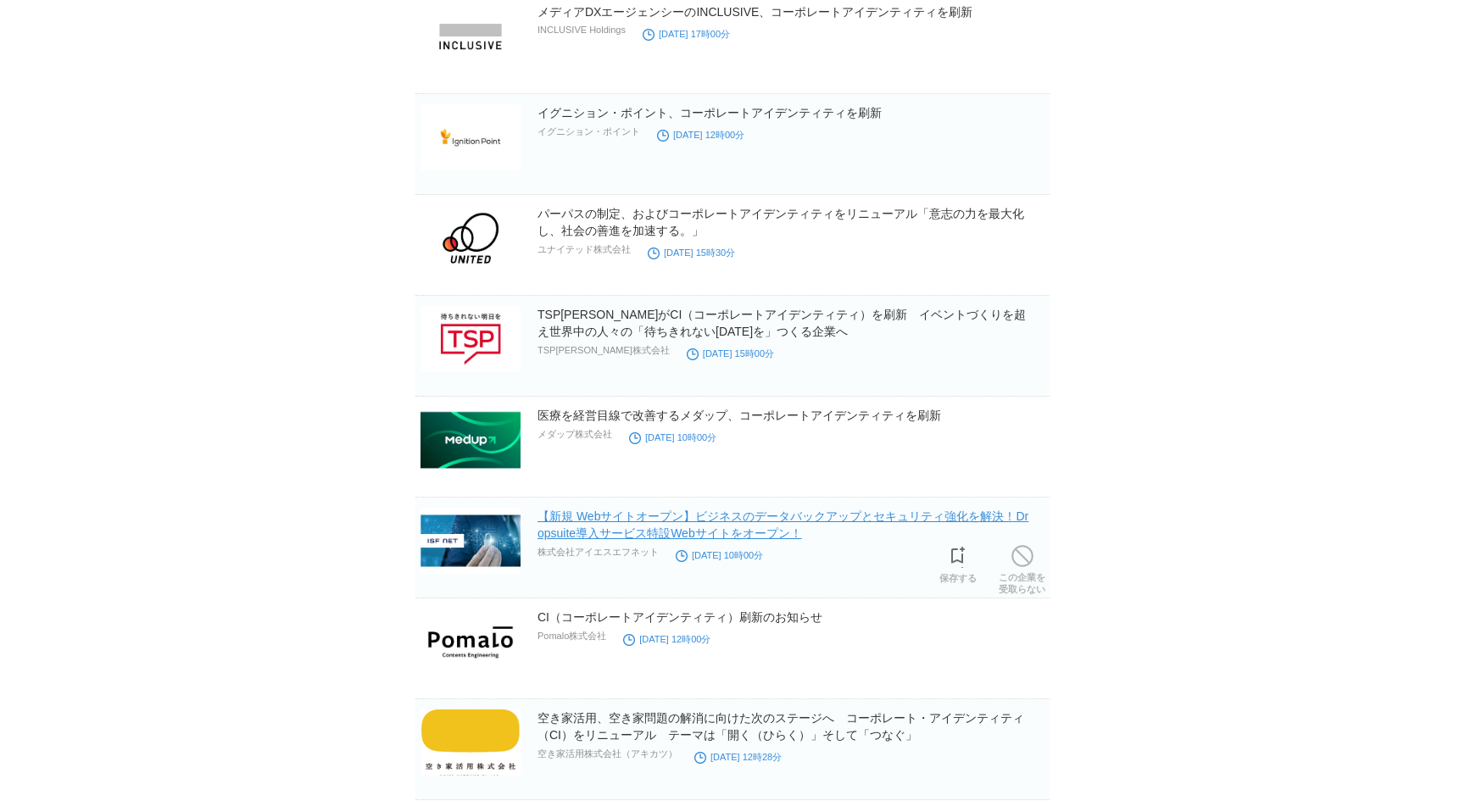
click at [848, 521] on link "【新規 Webサイトオープン】ビジネスのデータバックアップとセキュリティ強化を解決！Dropsuite導入サービス特設Webサイトをオープン！" at bounding box center [782, 524] width 491 height 30
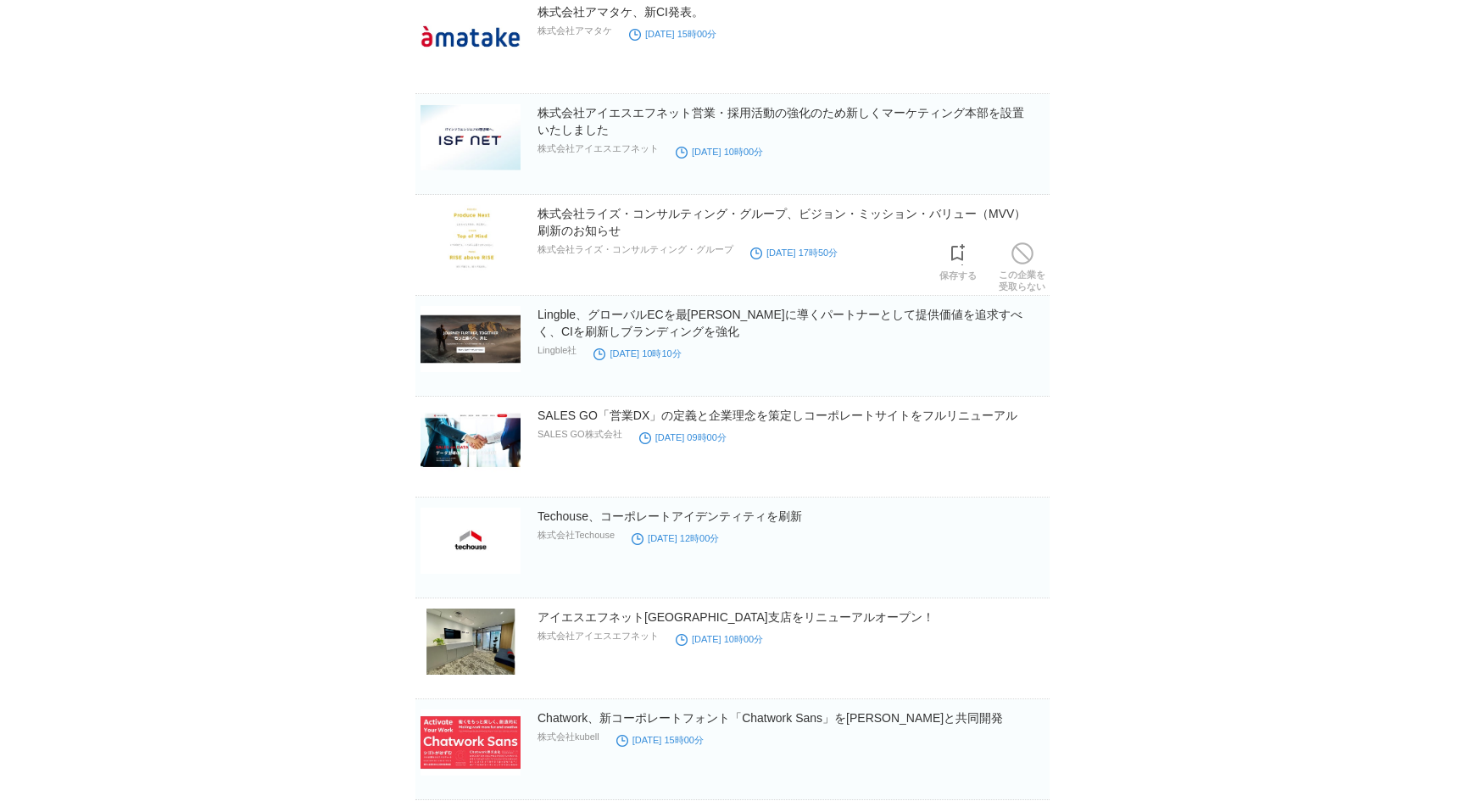
scroll to position [2721, 0]
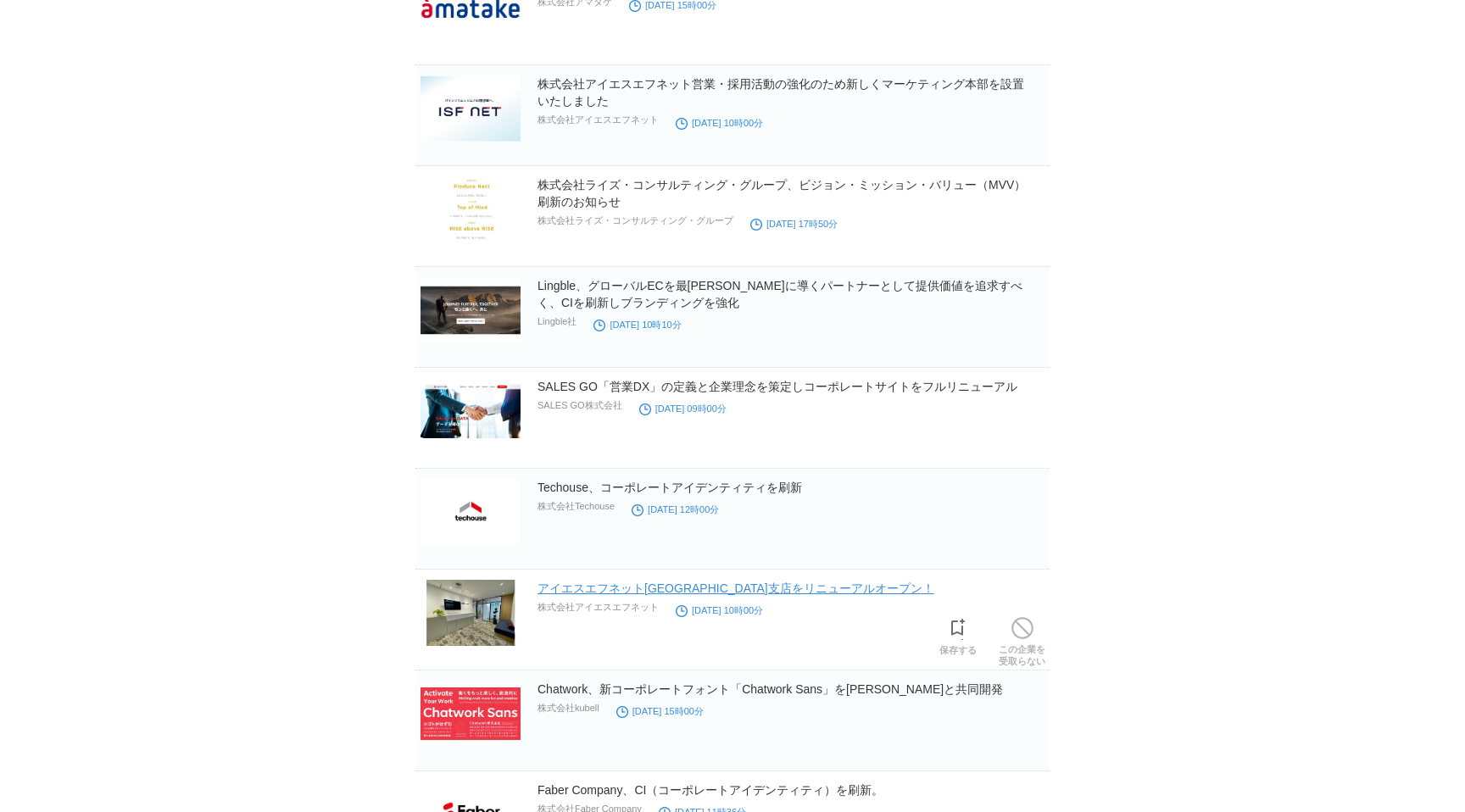
click at [668, 586] on link "アイエスエフネット大阪支店をリニューアルオープン！" at bounding box center [736, 589] width 397 height 14
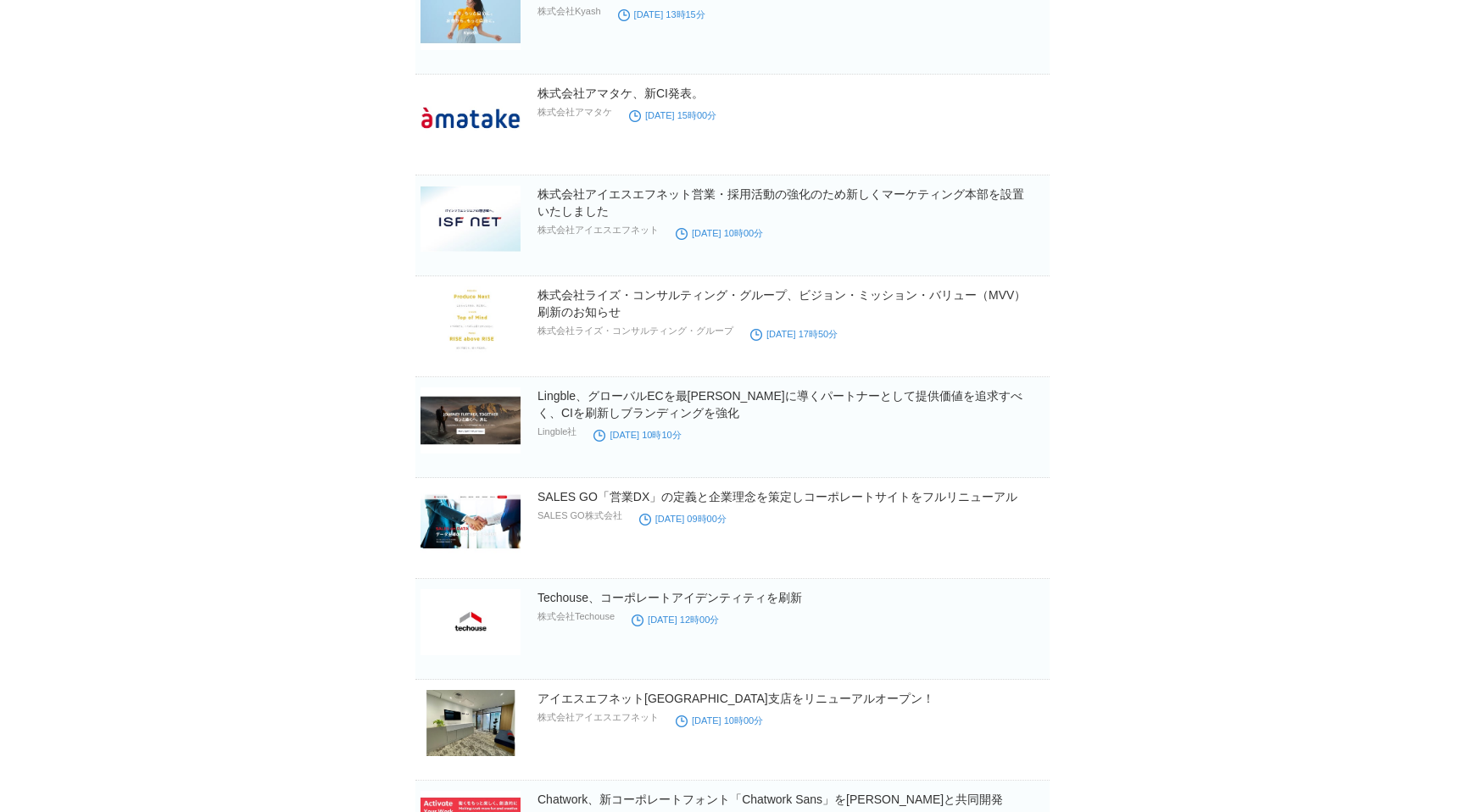
scroll to position [2607, 0]
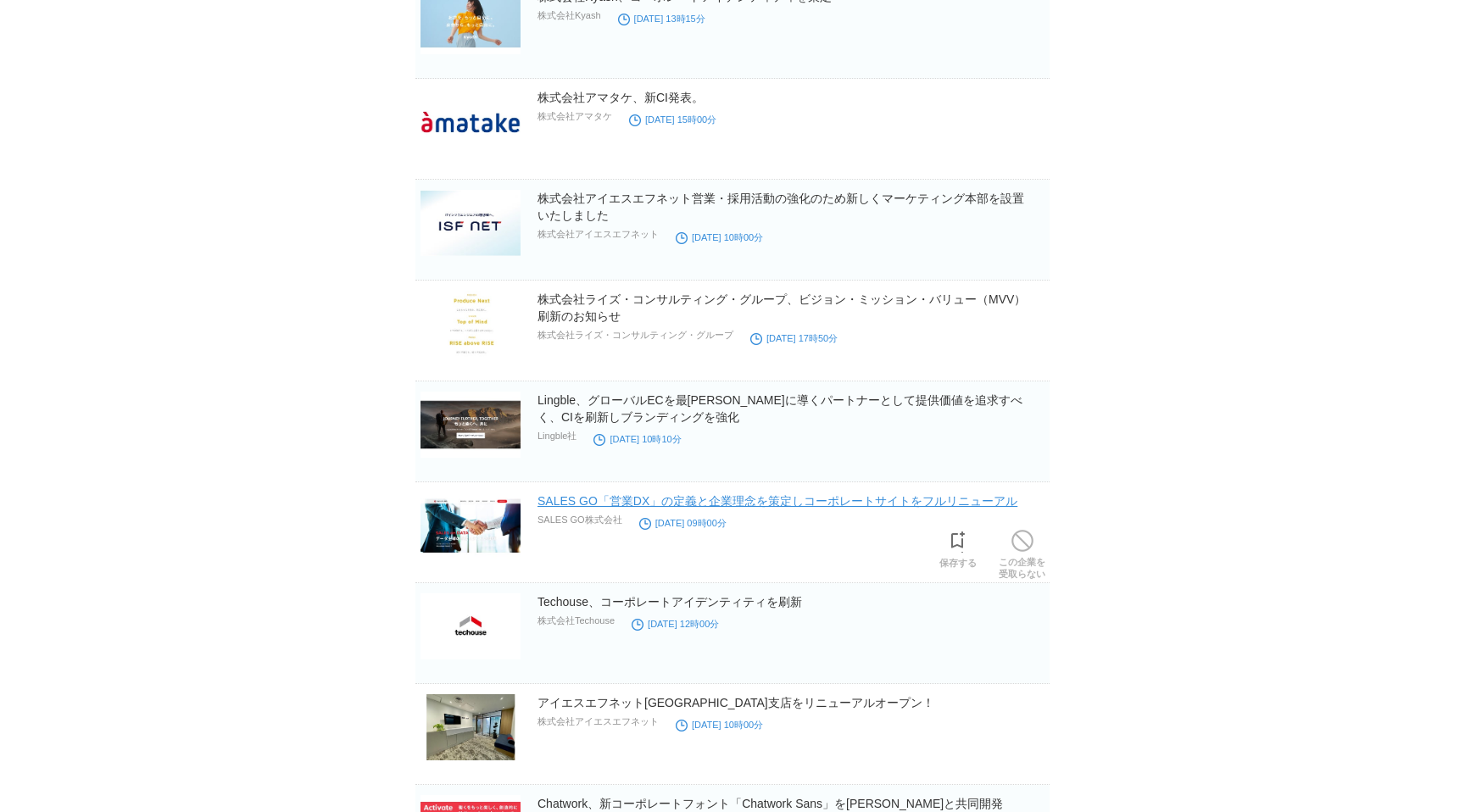
click at [875, 505] on link "SALES GO「営業DX」の定義と企業理念を策定しコーポレートサイトをフルリニューアル" at bounding box center [777, 501] width 480 height 14
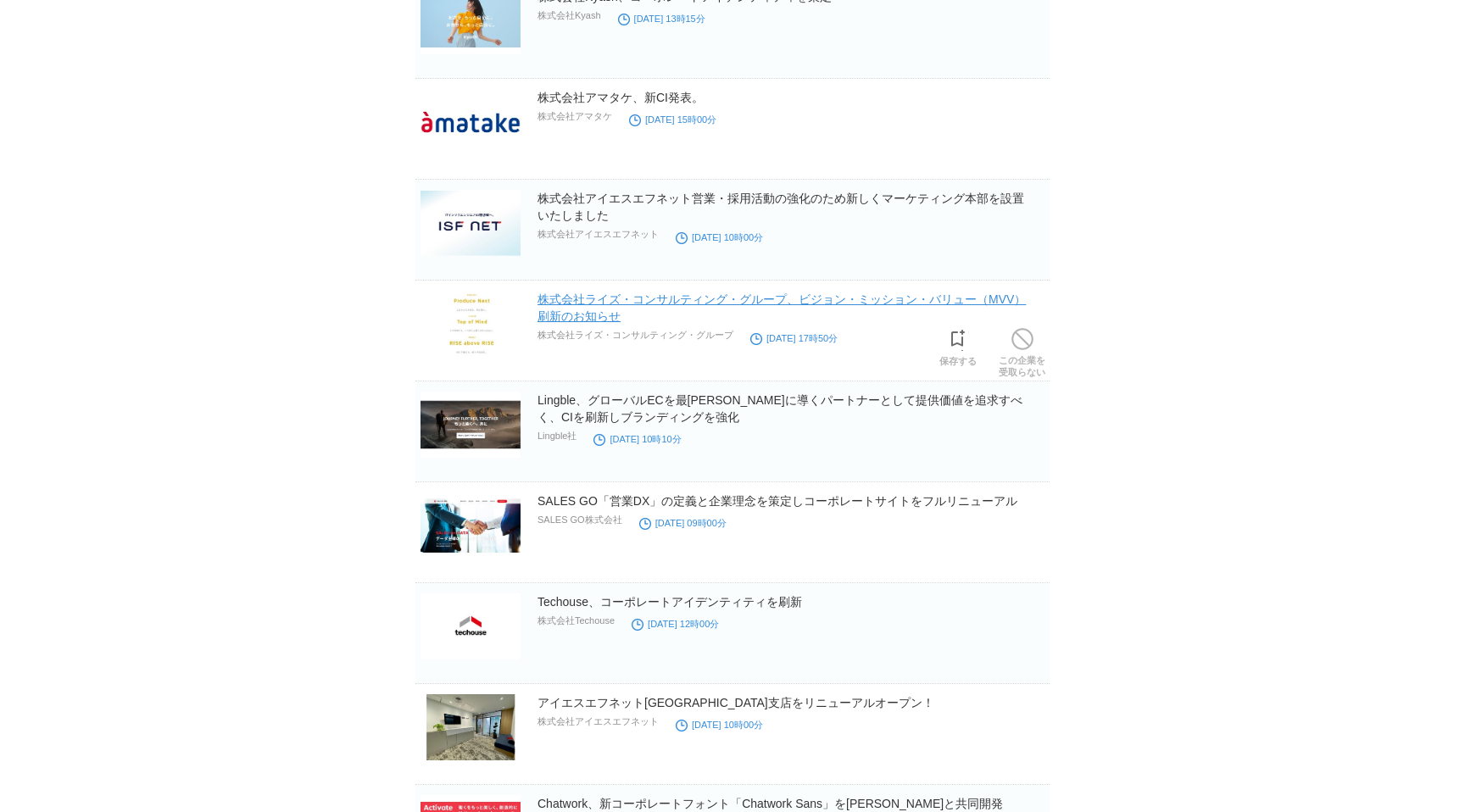
click at [856, 304] on link "株式会社ライズ・コンサルティング・グループ、ビジョン・ミッション・バリュー（MVV）刷新のお知らせ" at bounding box center [781, 307] width 488 height 30
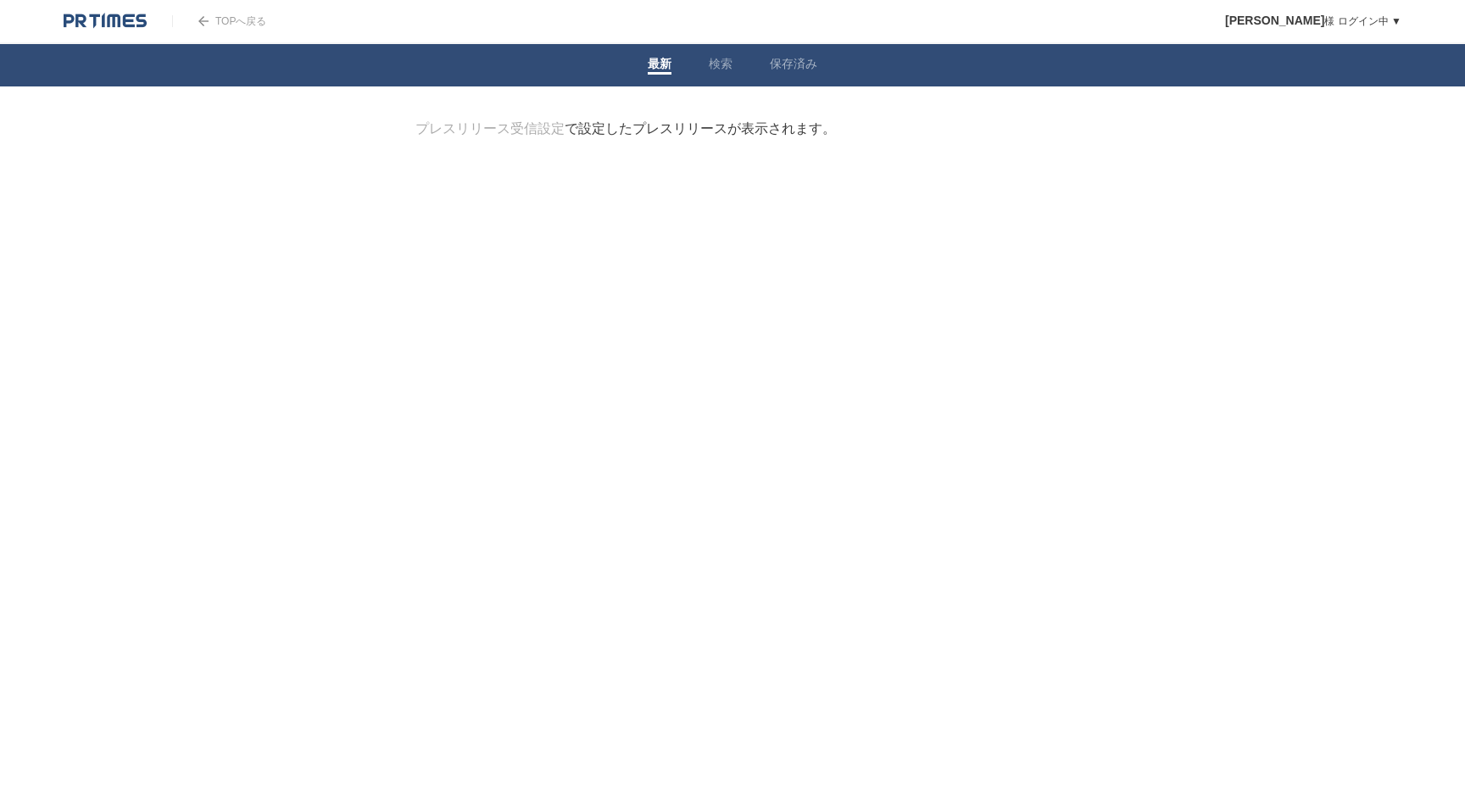
click at [702, 166] on div at bounding box center [732, 206] width 687 height 84
click at [530, 128] on link "プレスリリース受信設定" at bounding box center [490, 128] width 149 height 15
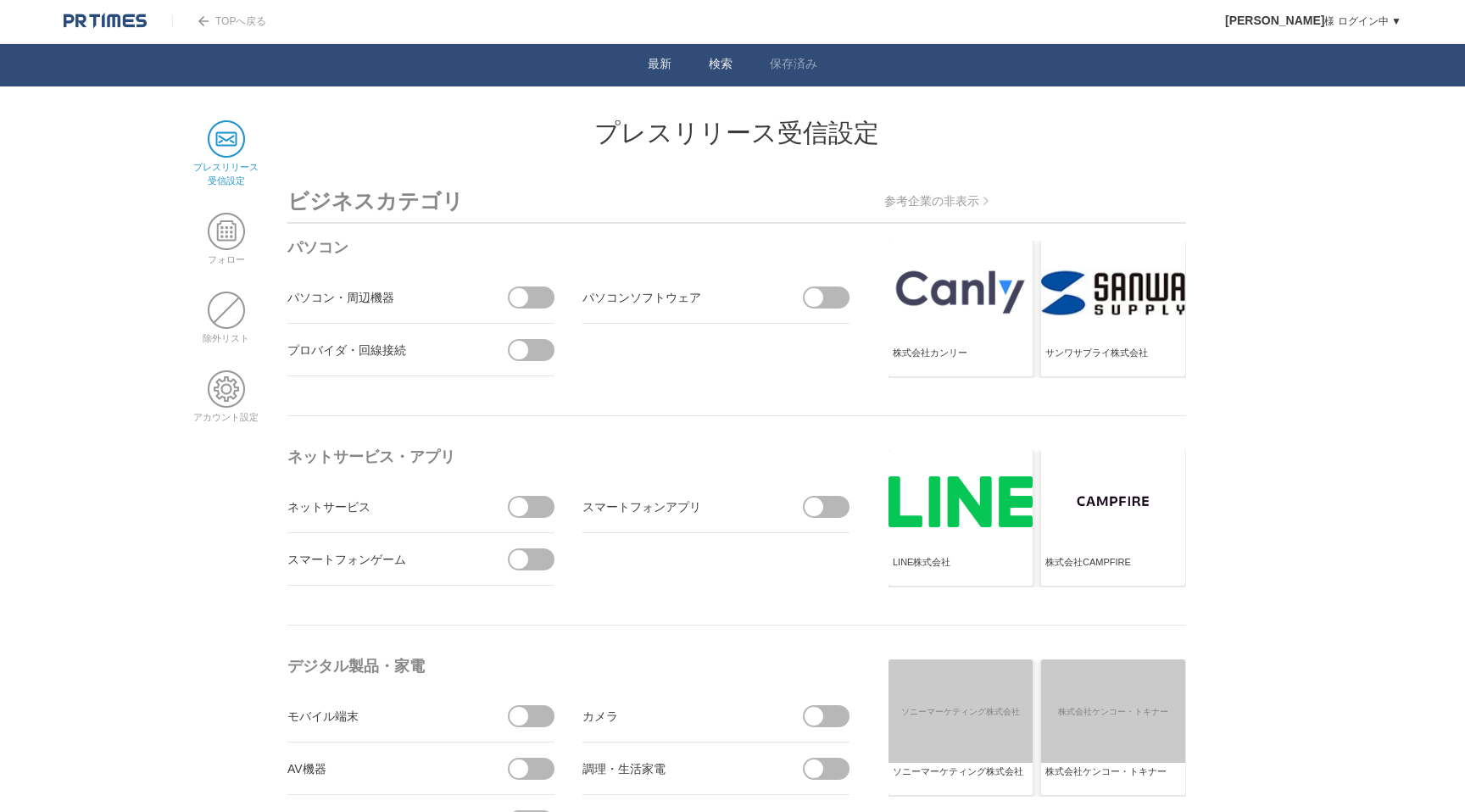
click at [673, 54] on li "最新" at bounding box center [660, 65] width 61 height 42
click at [661, 72] on span at bounding box center [660, 73] width 24 height 3
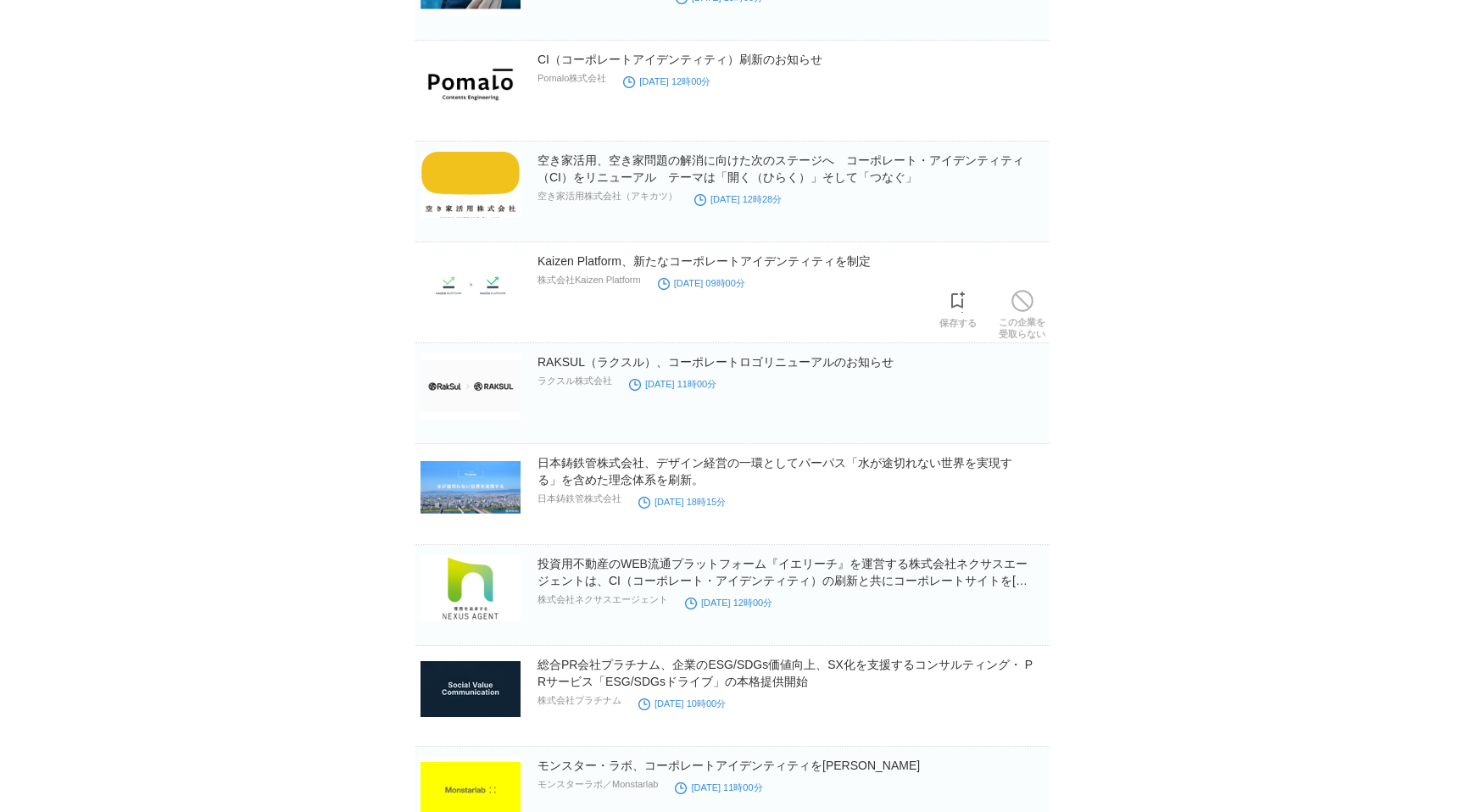
scroll to position [4466, 0]
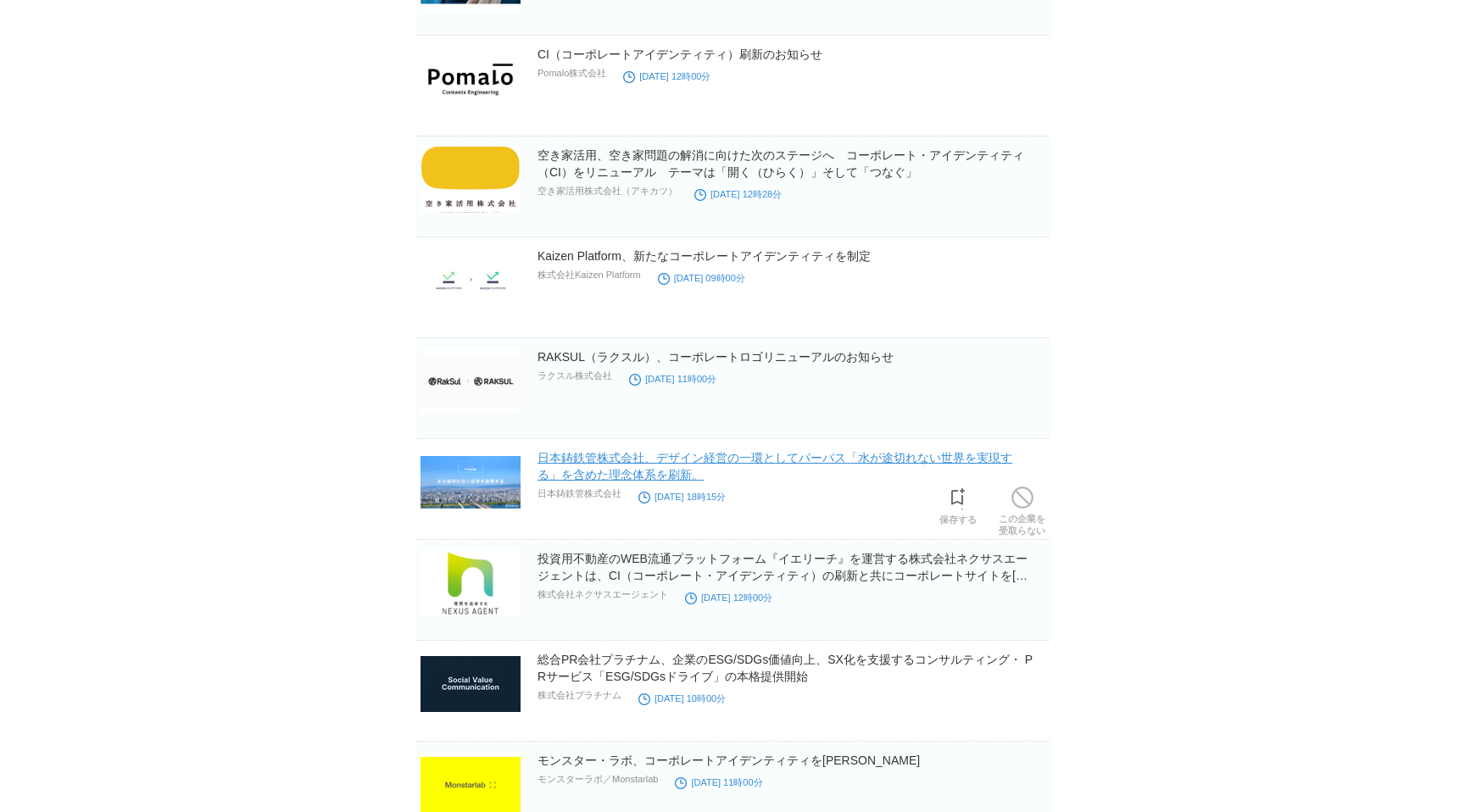
click at [567, 479] on link "日本鋳鉄管株式会社、デザイン経営の一環としてパーパス「水が途切れない世界を実現する」を含めた理念体系を刷新。" at bounding box center [774, 465] width 475 height 30
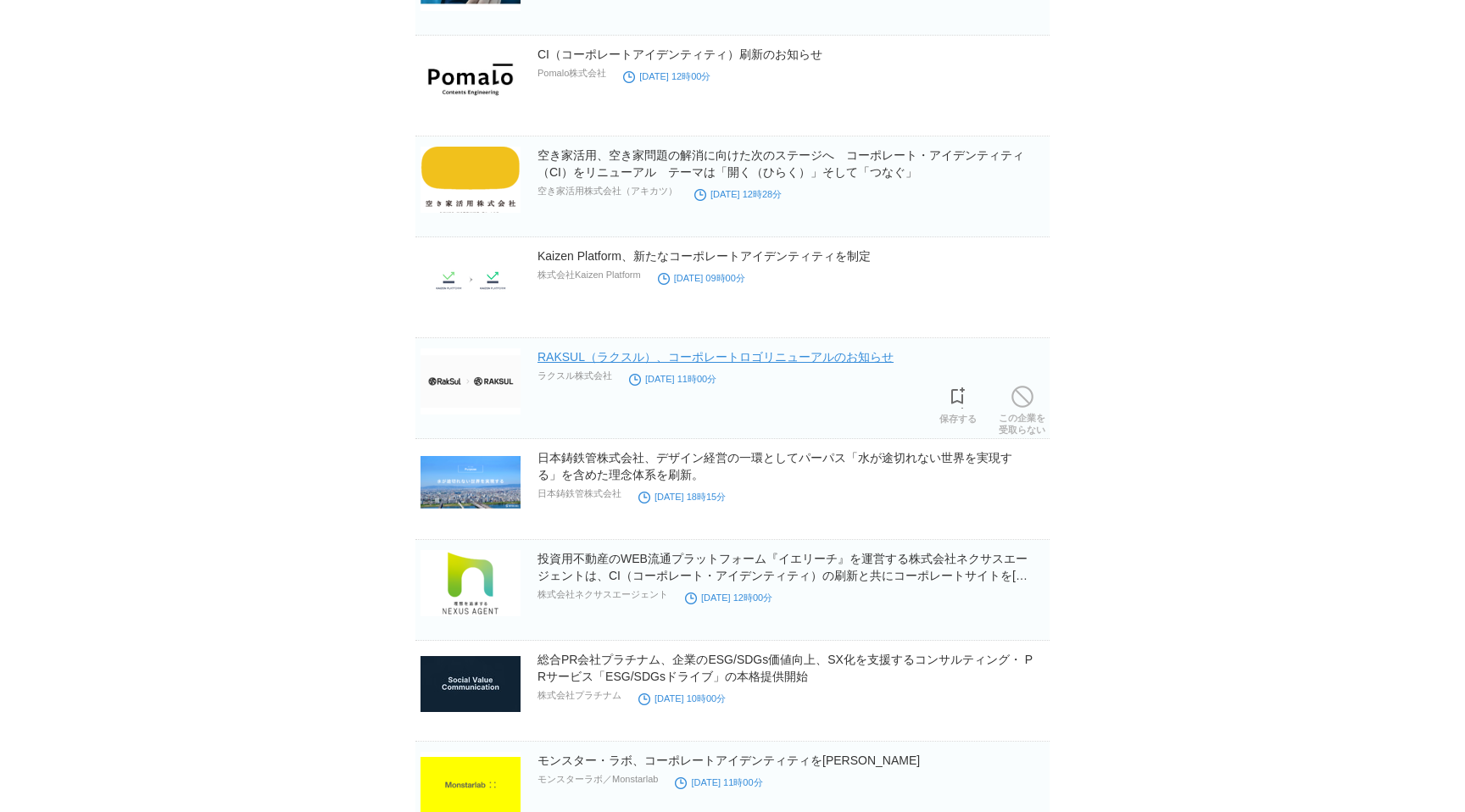
click at [673, 364] on link "RAKSUL（ラクスル）、コーポレートロゴリニューアルのお知らせ" at bounding box center [715, 357] width 356 height 14
click at [623, 362] on link "RAKSUL（ラクスル）、コーポレートロゴリニューアルのお知らせ" at bounding box center [715, 357] width 356 height 14
click at [708, 265] on h2 "Kaizen Platform、新たなコーポレートアイデンティティを制定" at bounding box center [792, 256] width 509 height 17
click at [701, 259] on link "Kaizen Platform、新たなコーポレートアイデンティティを制定" at bounding box center [704, 256] width 333 height 14
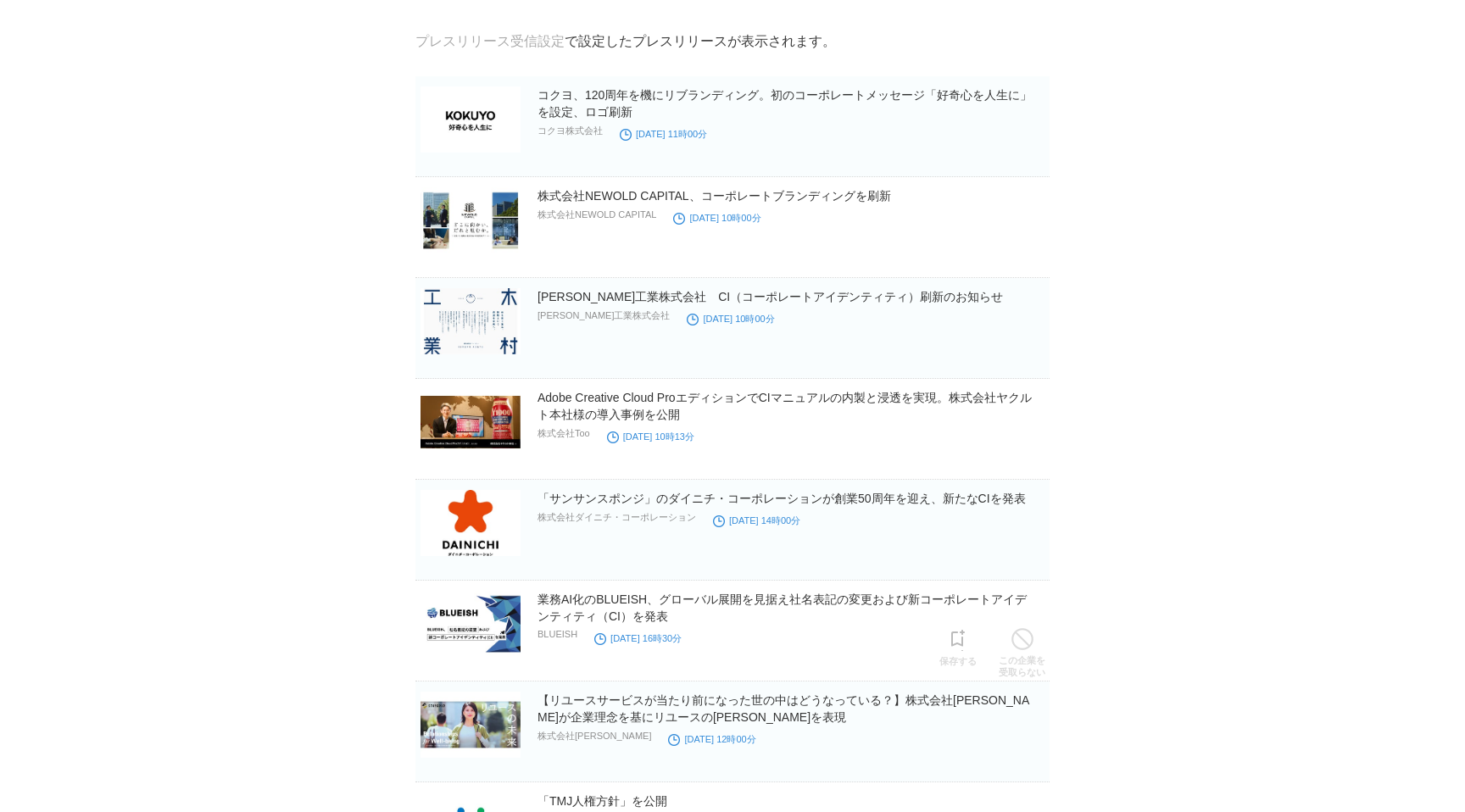
scroll to position [0, 0]
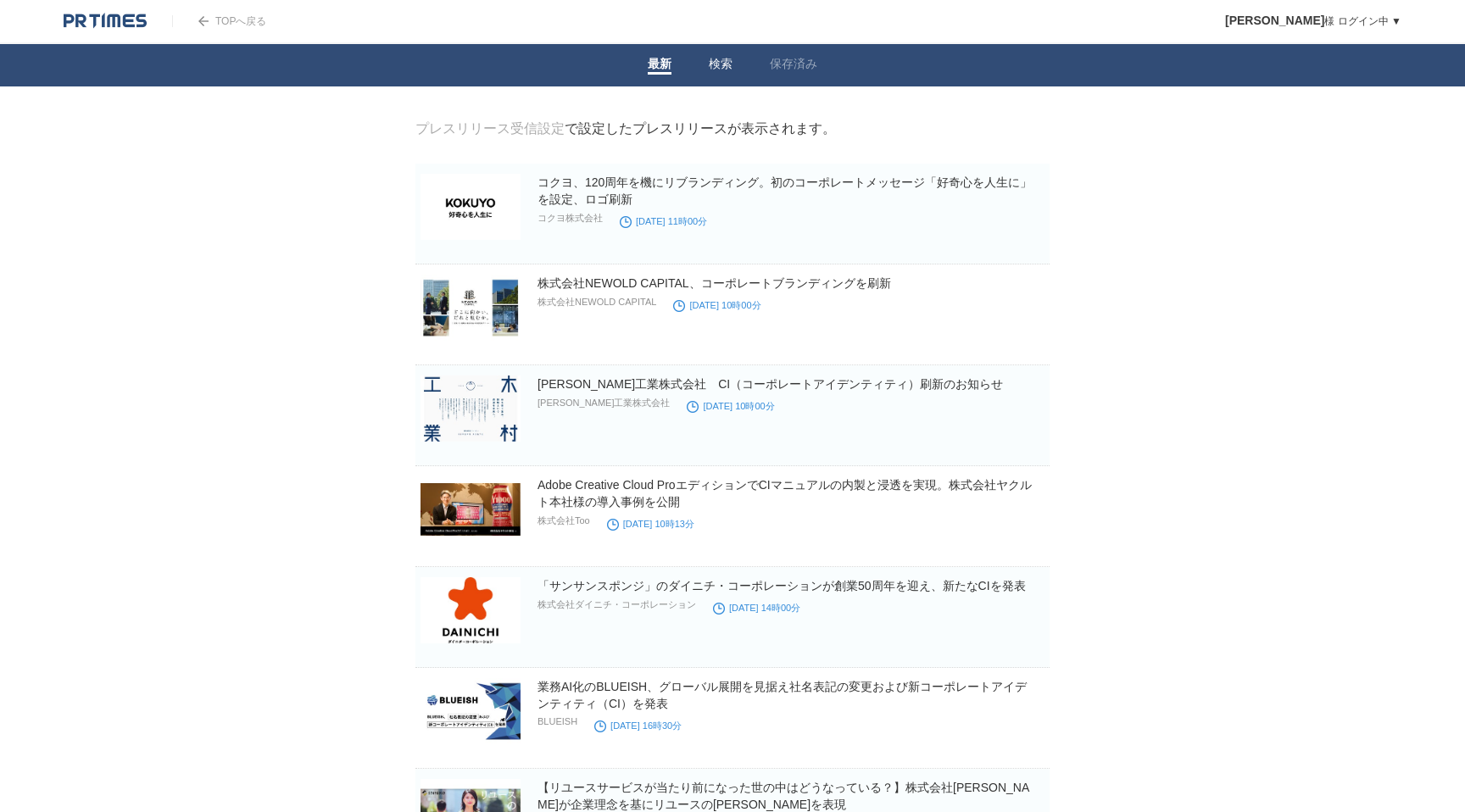
click at [714, 61] on link "検索" at bounding box center [721, 66] width 24 height 18
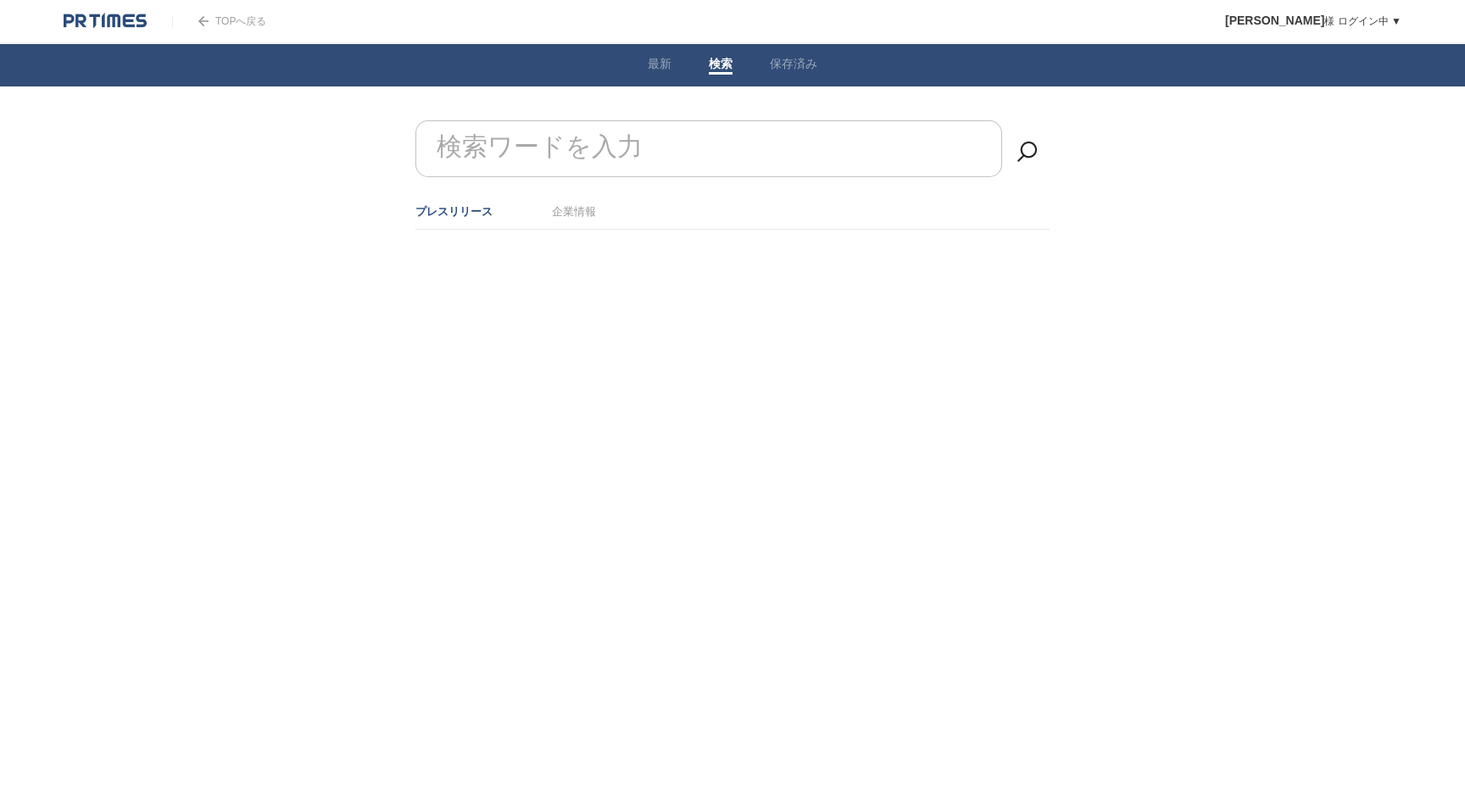
click at [623, 121] on form "検索ワードを入力" at bounding box center [733, 121] width 635 height 0
type input "社名"
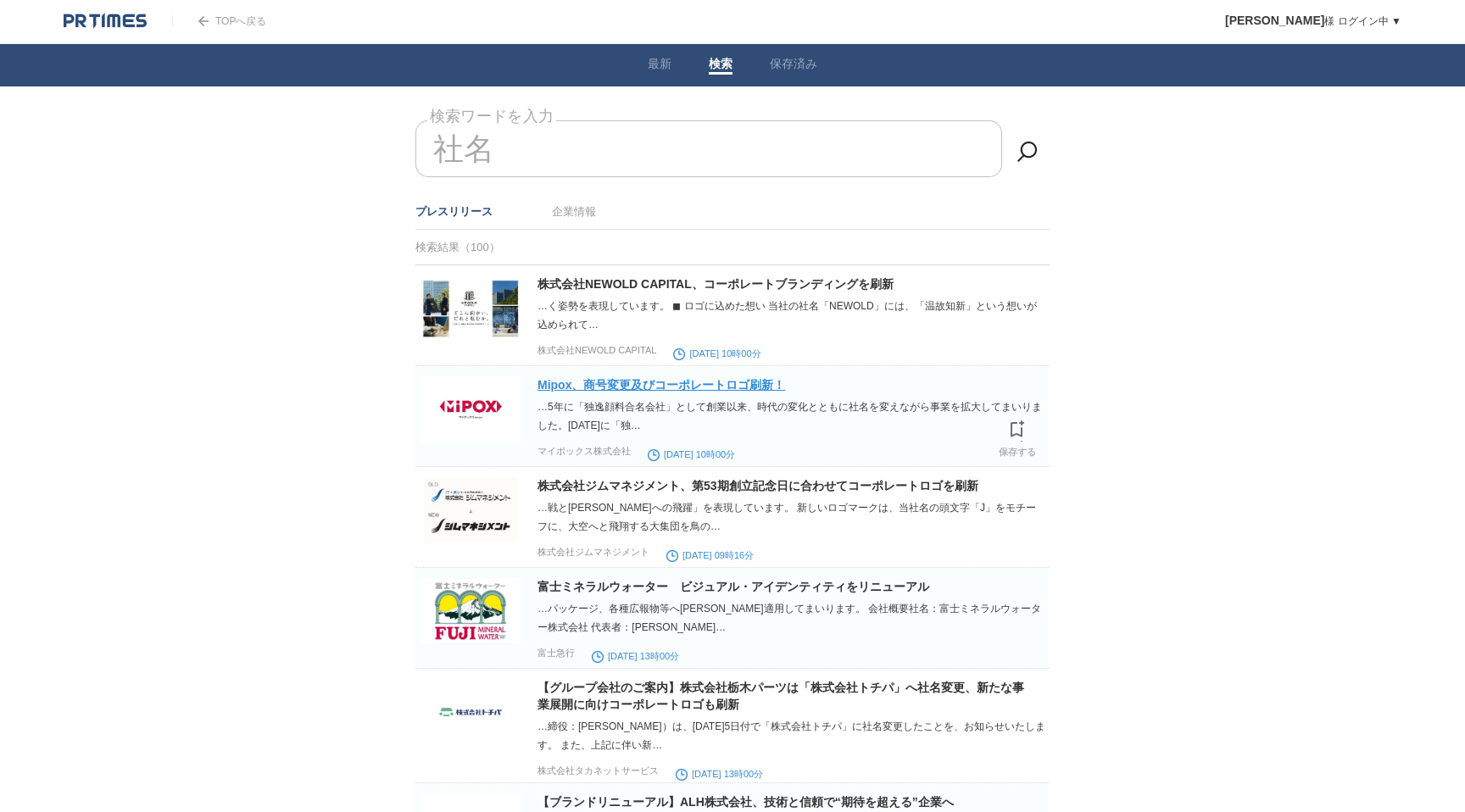
click at [710, 383] on link "Mipox、商号変更及びコーポレートロゴ刷新！" at bounding box center [661, 385] width 247 height 14
